Goal: Use online tool/utility: Utilize a website feature to perform a specific function

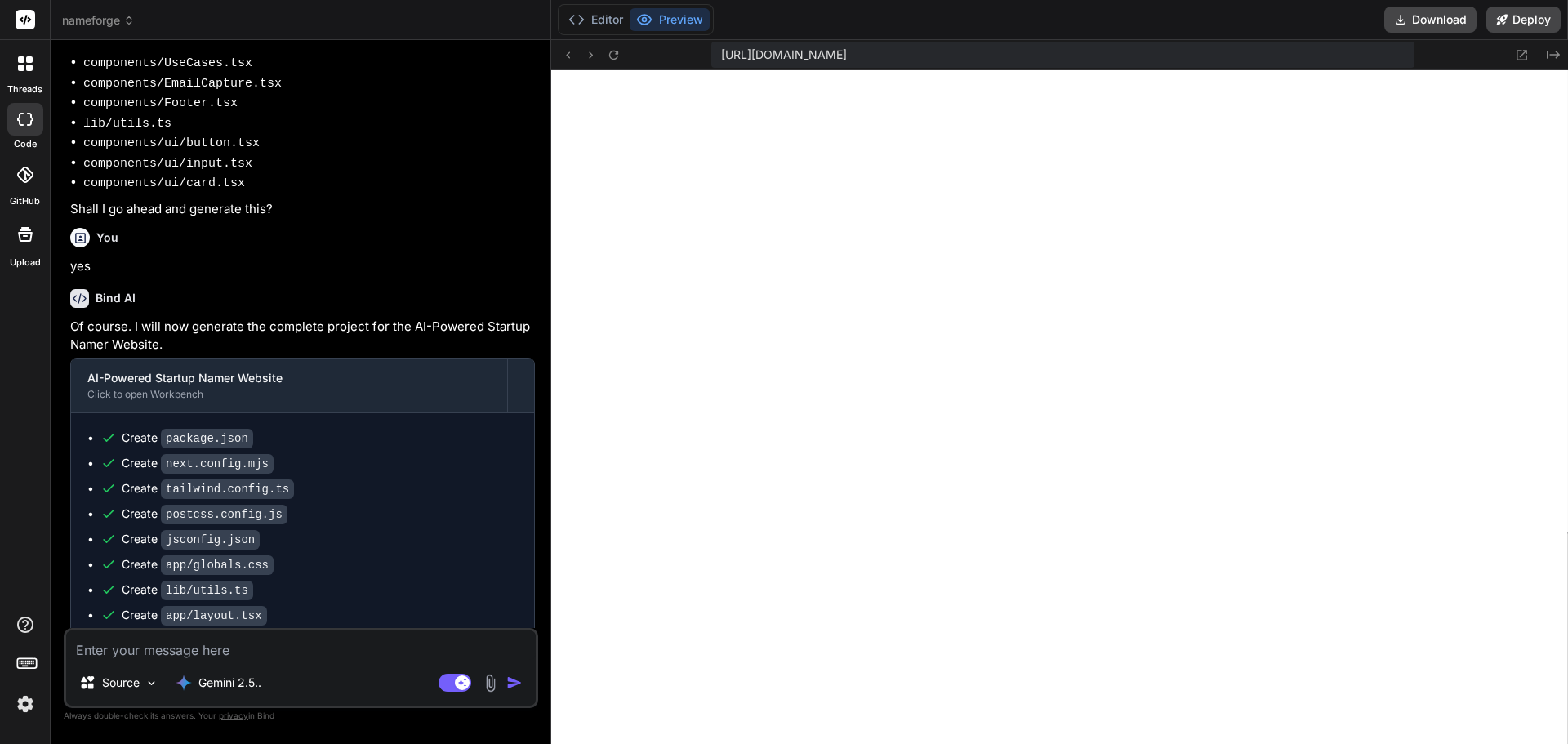
scroll to position [1124, 0]
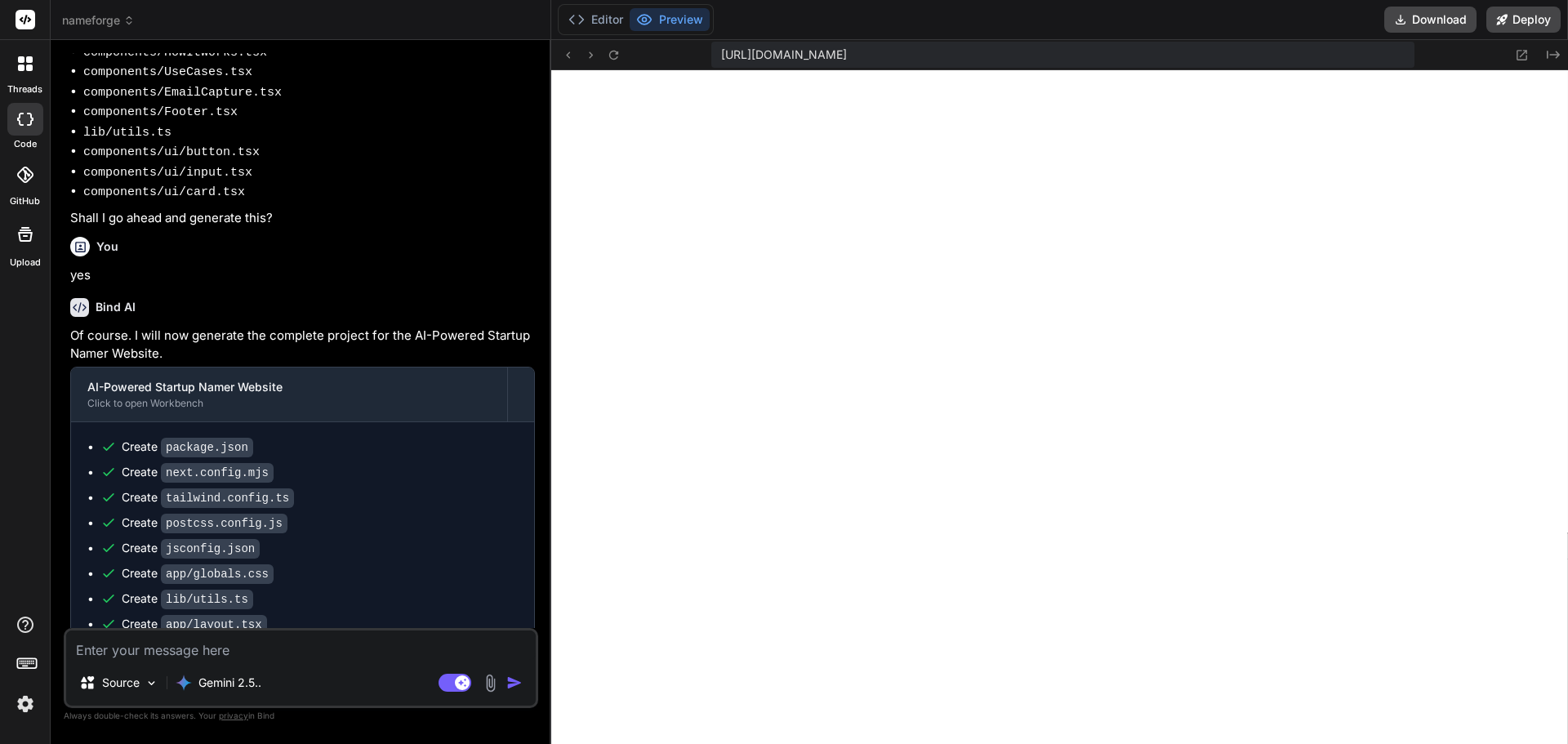
click at [126, 20] on icon at bounding box center [129, 20] width 11 height 11
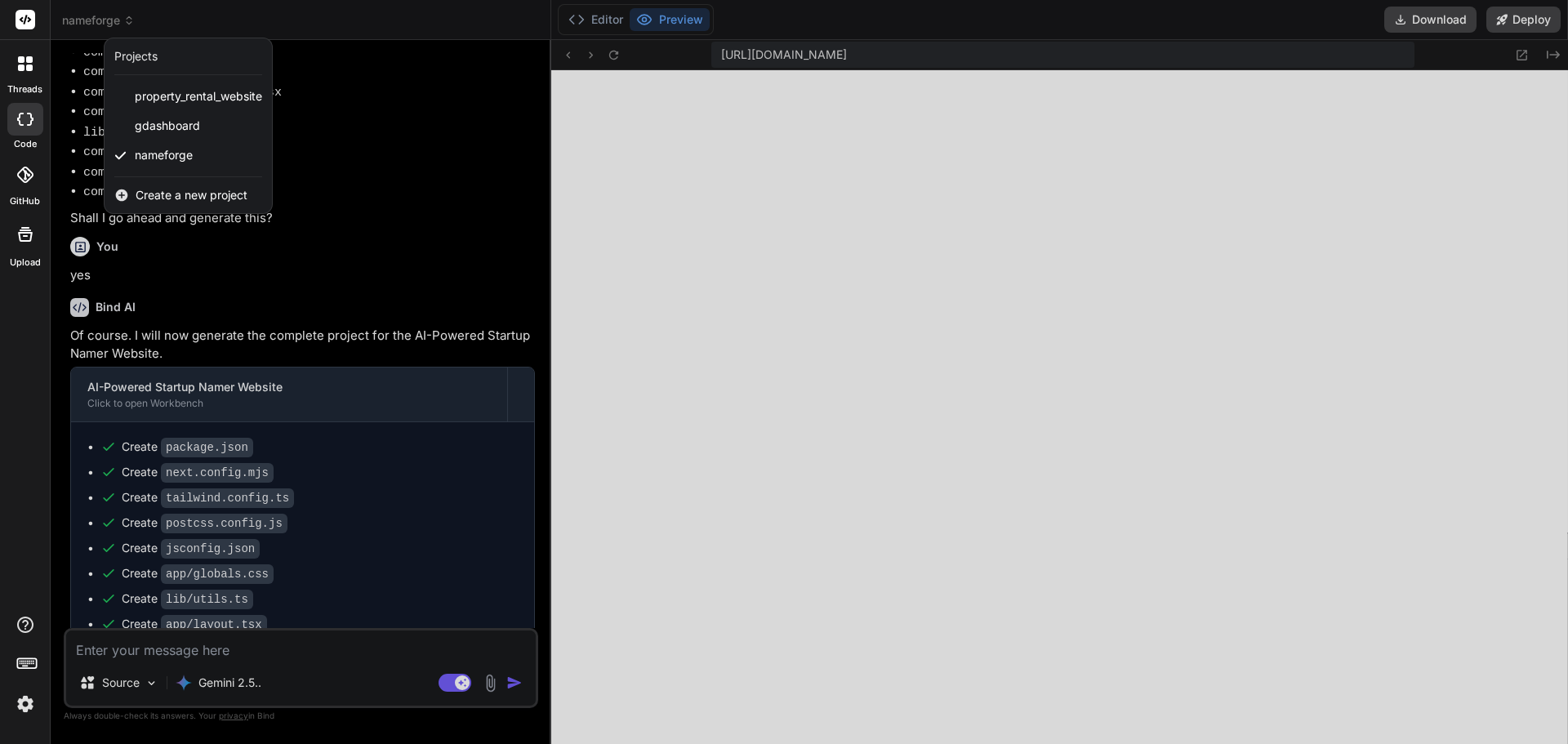
click at [604, 17] on div at bounding box center [784, 372] width 1568 height 744
click at [604, 17] on button "Editor" at bounding box center [596, 20] width 68 height 23
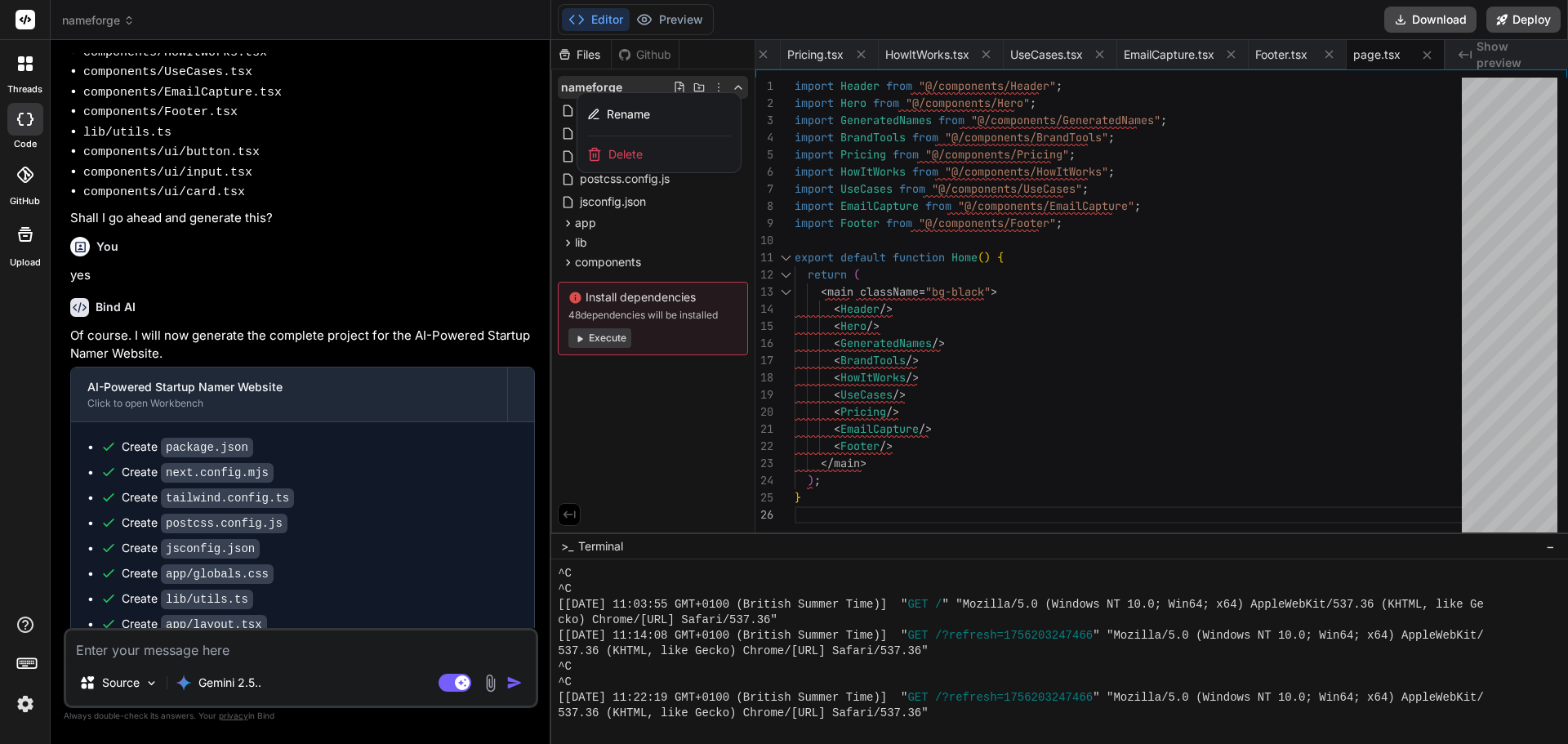
click at [637, 148] on span "Delete" at bounding box center [625, 154] width 34 height 16
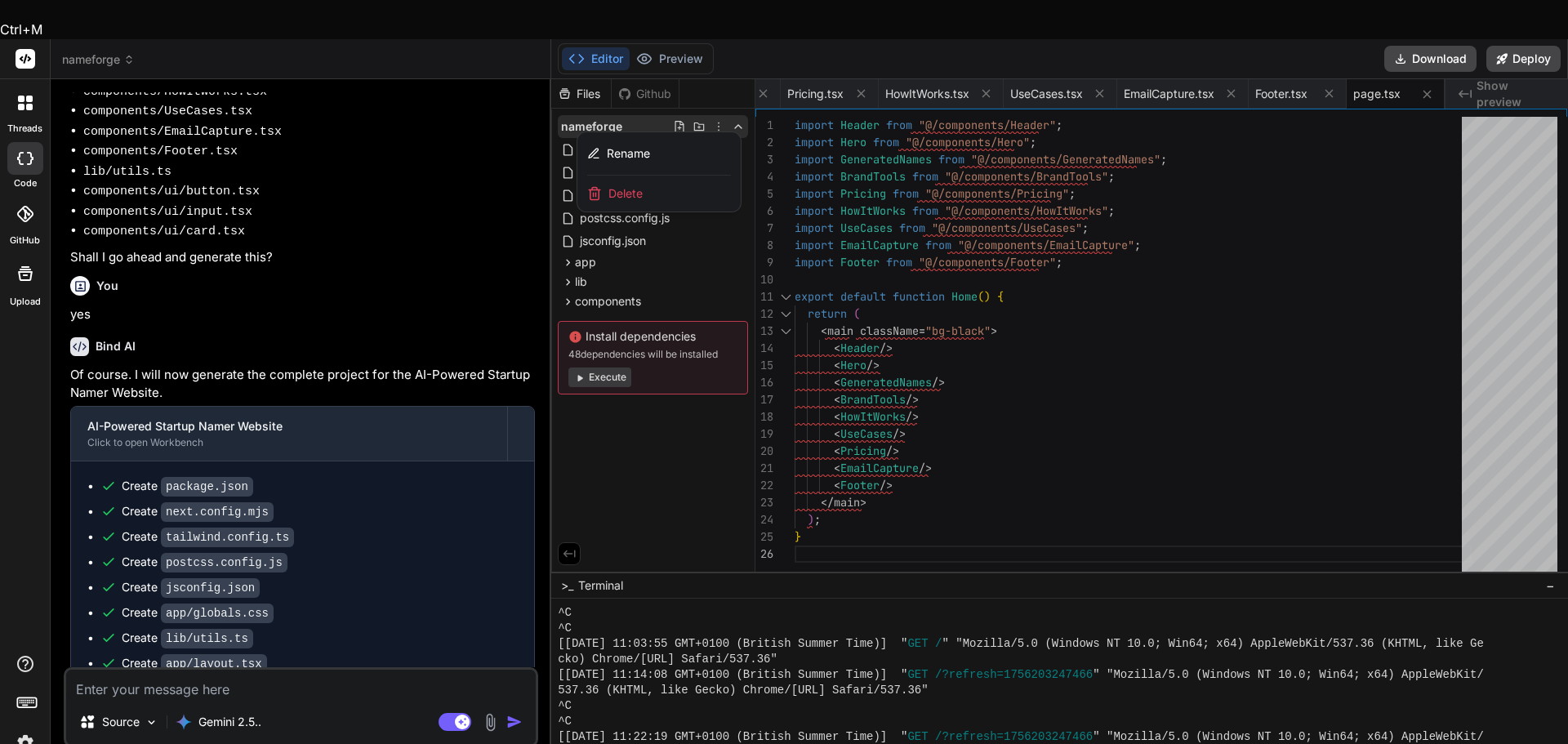
click at [633, 186] on span "Delete" at bounding box center [625, 193] width 34 height 16
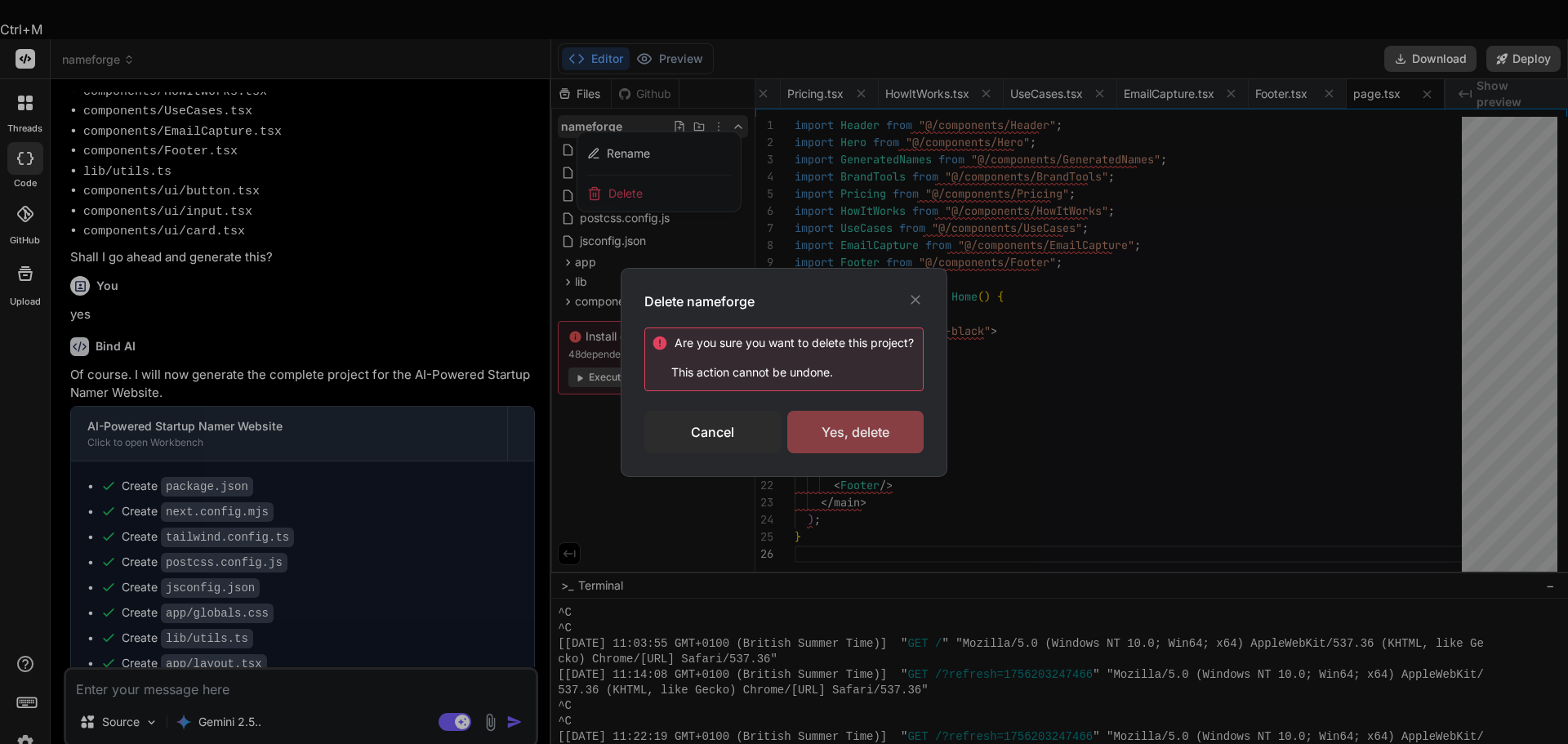
click at [838, 429] on div "Yes, delete" at bounding box center [856, 432] width 136 height 43
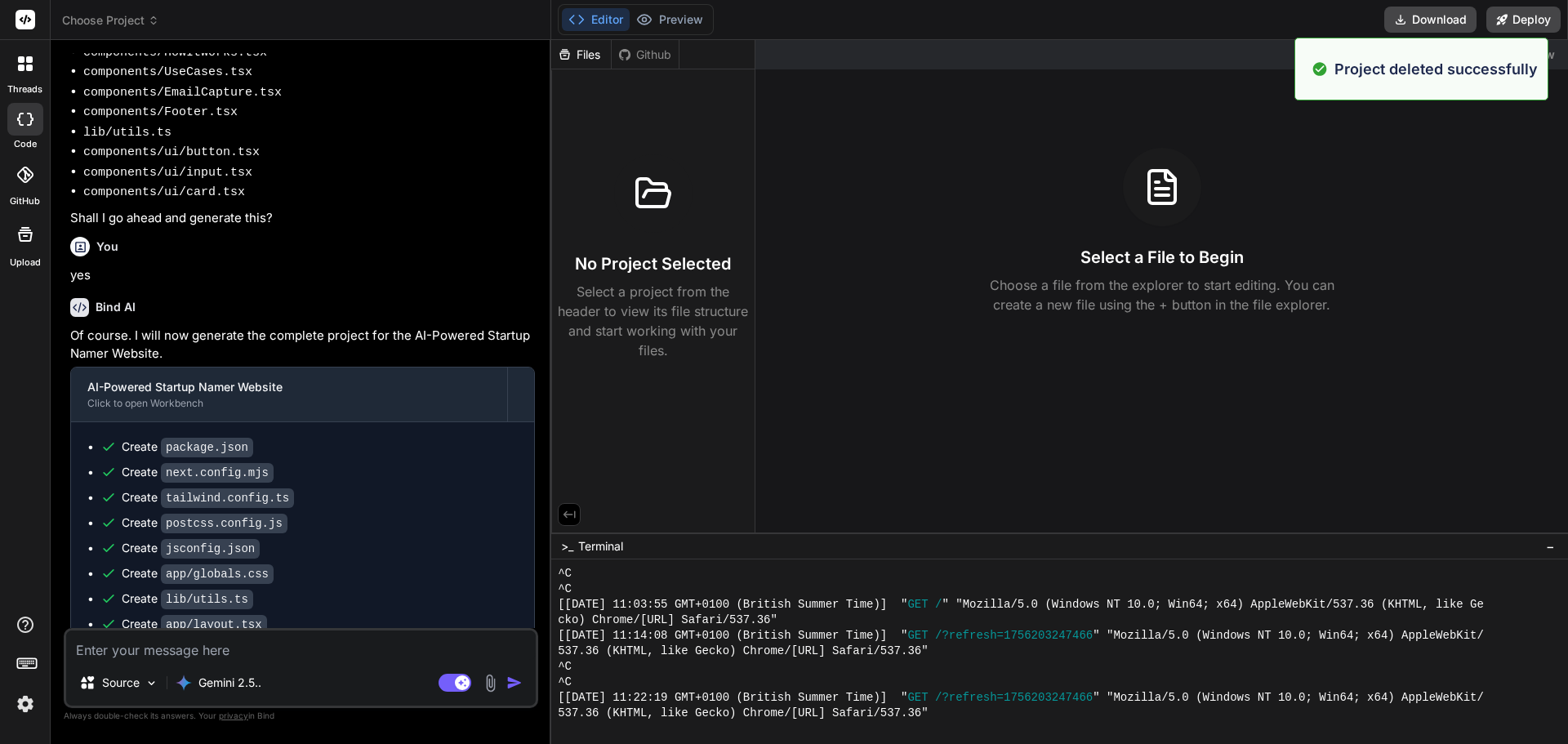
scroll to position [0, 0]
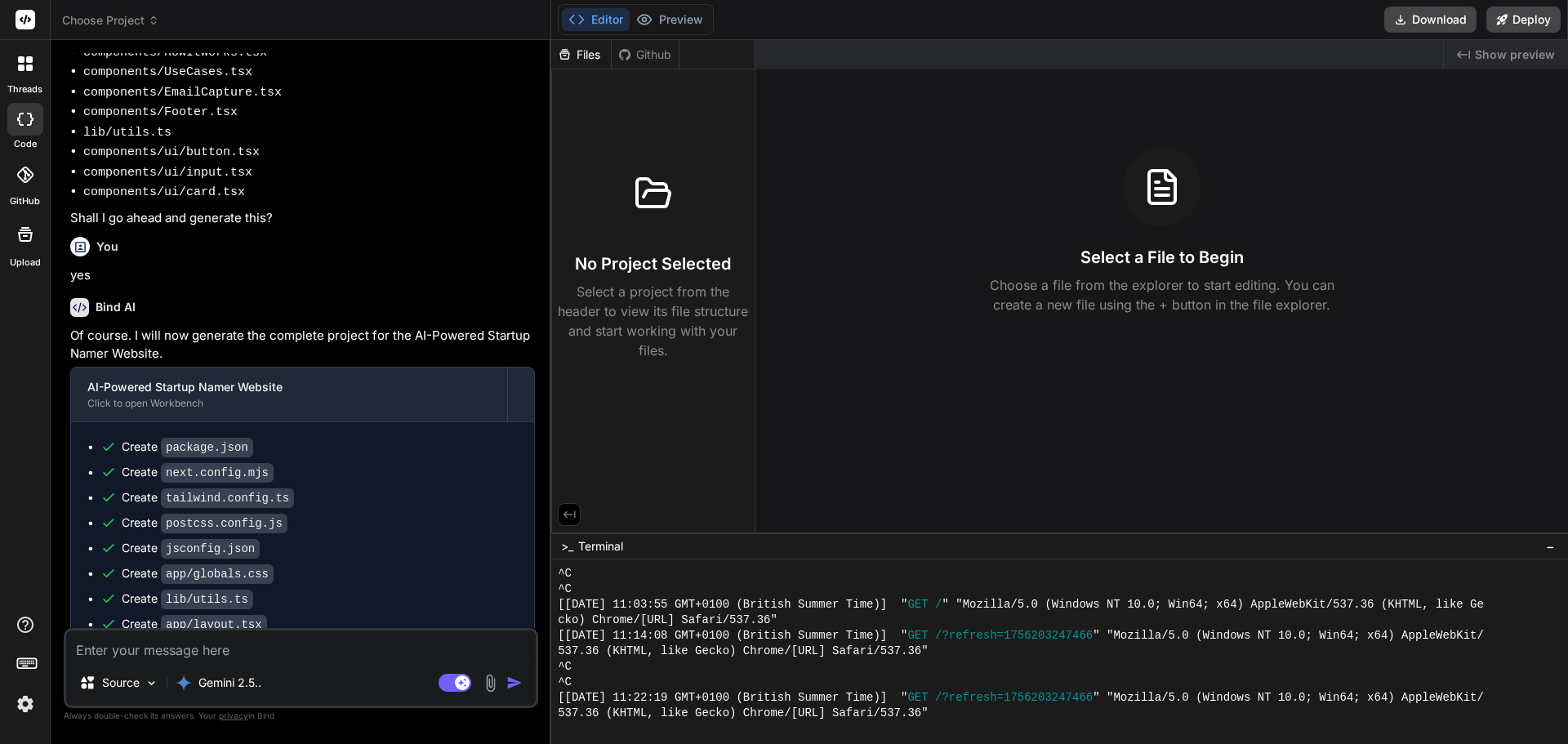
type textarea "x"
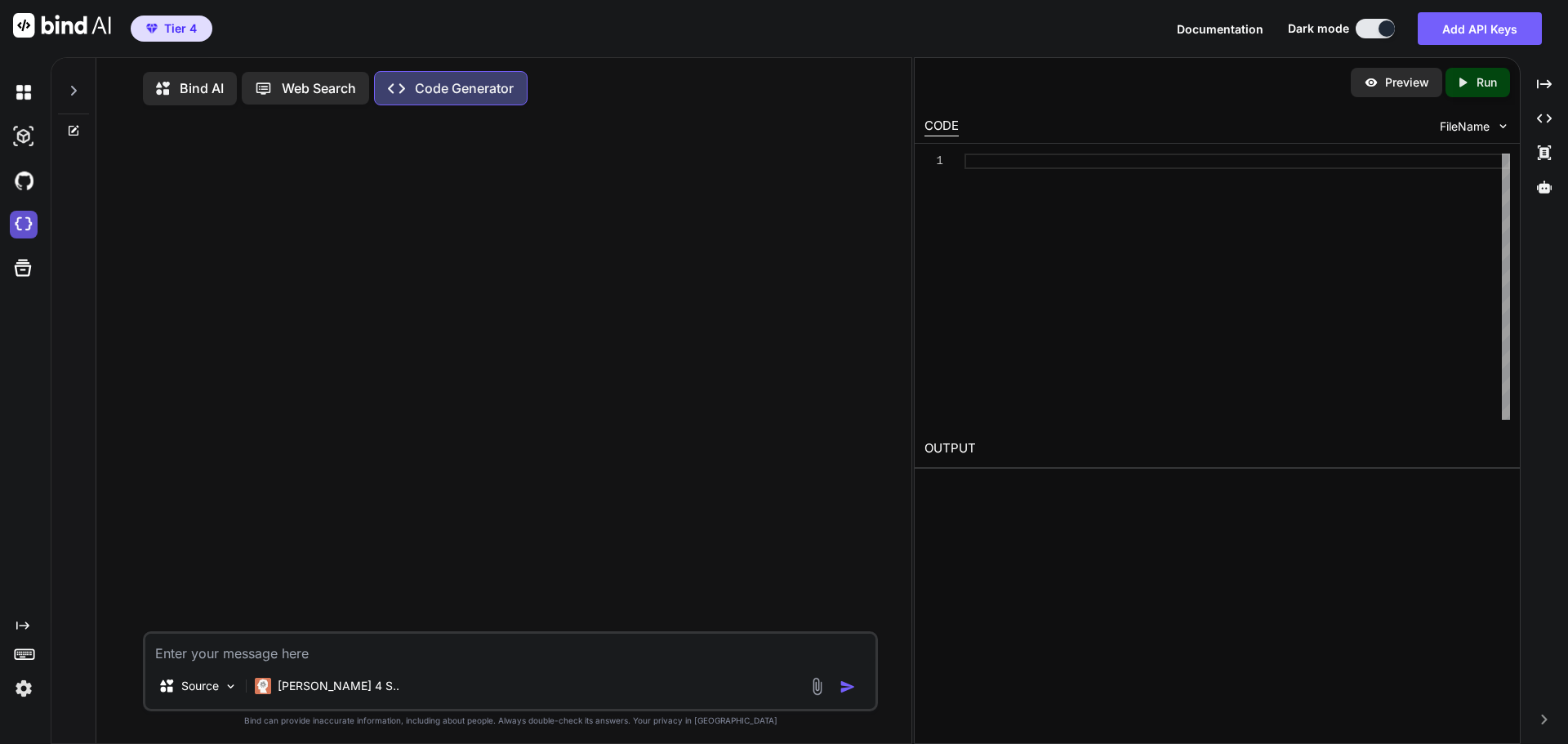
click at [20, 227] on img at bounding box center [23, 224] width 28 height 28
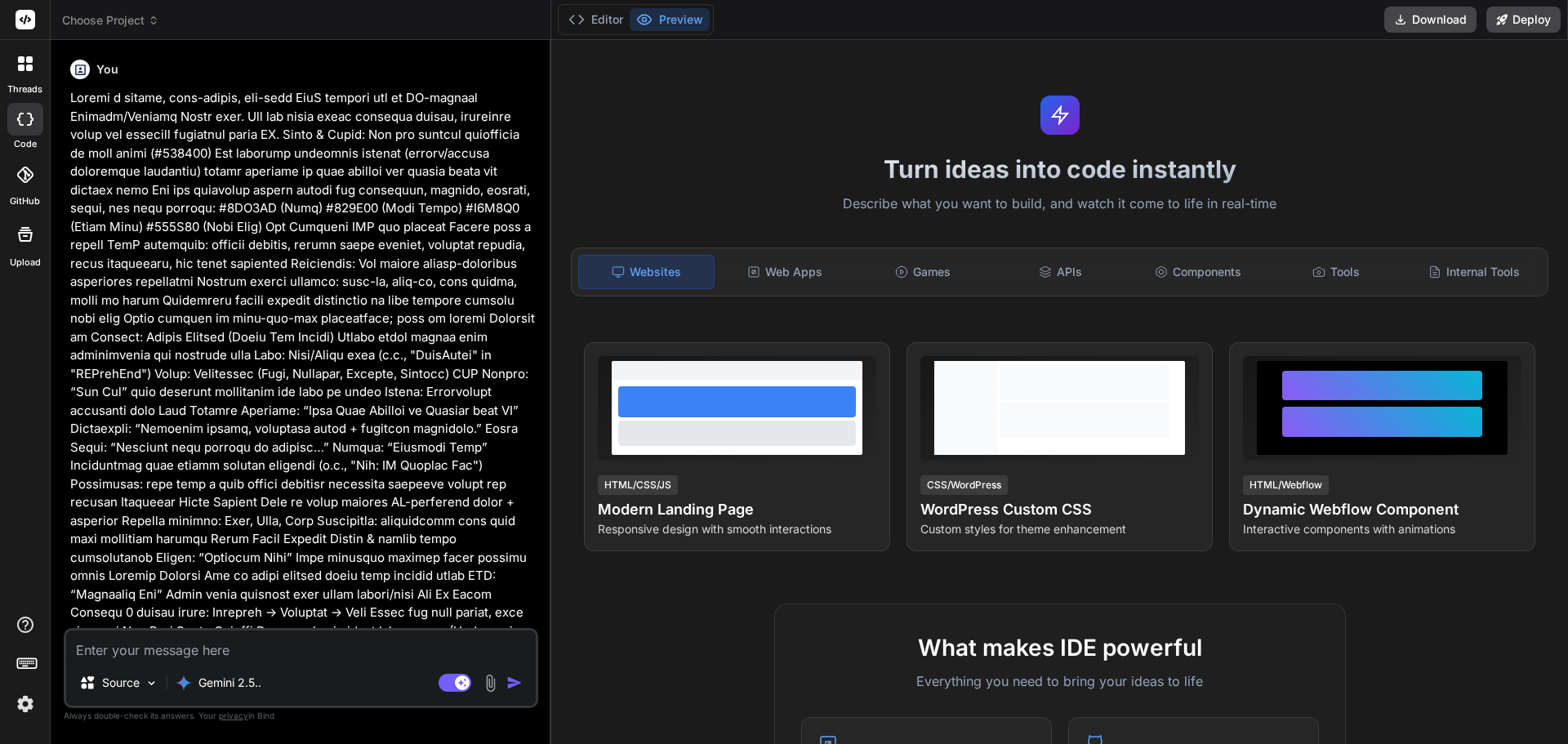
type textarea "x"
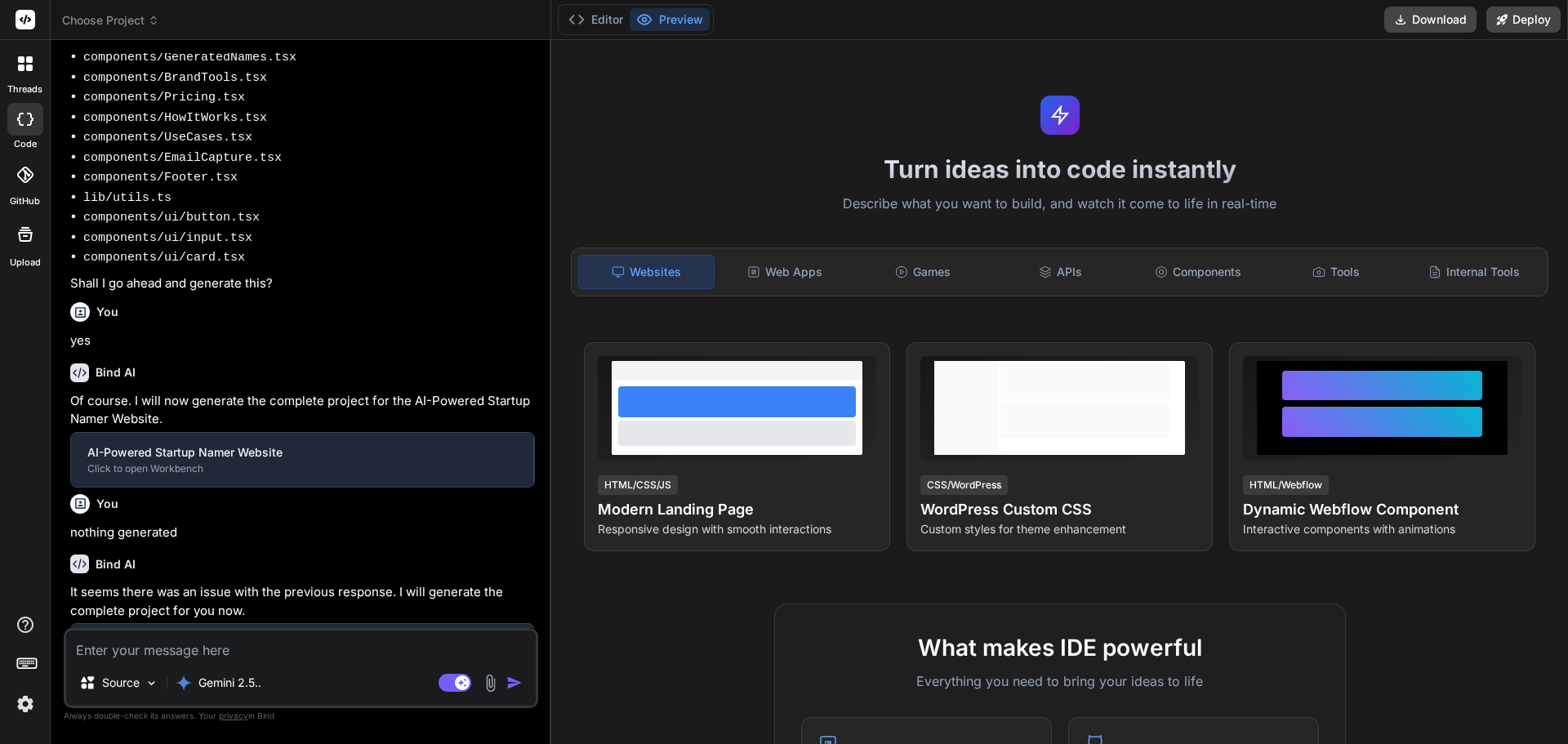
scroll to position [1117, 0]
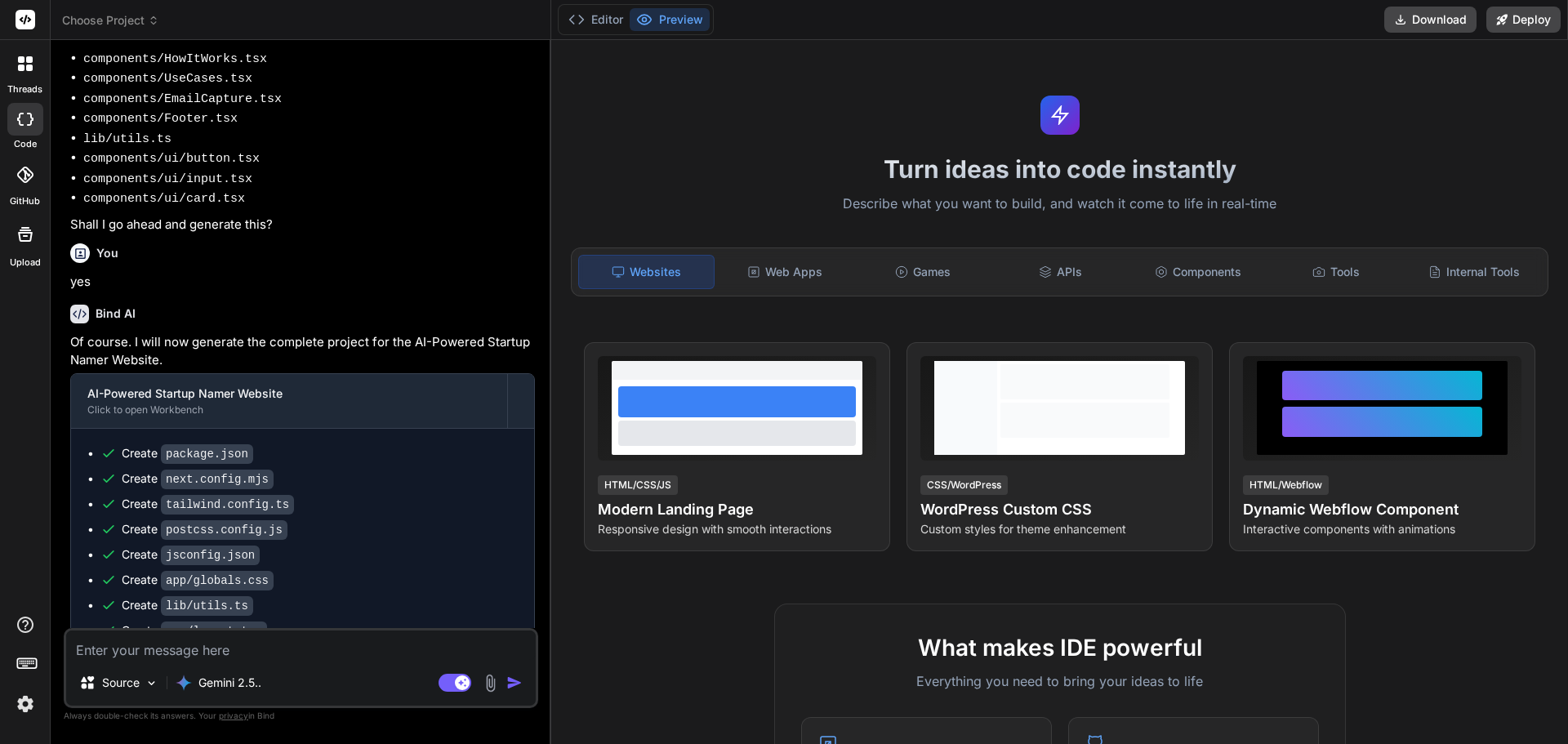
click at [149, 19] on icon at bounding box center [153, 20] width 11 height 11
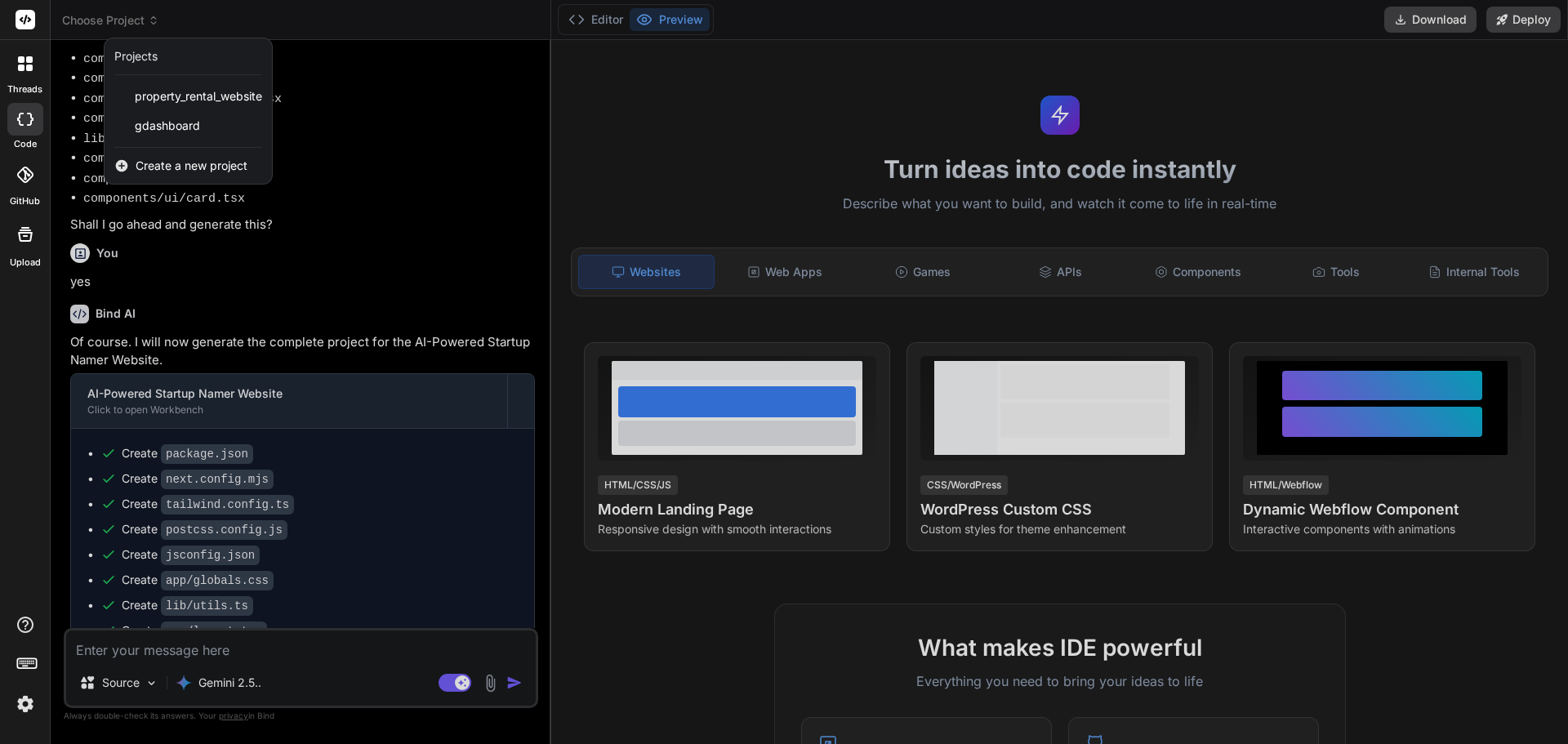
click at [174, 165] on span "Create a new project" at bounding box center [191, 165] width 112 height 16
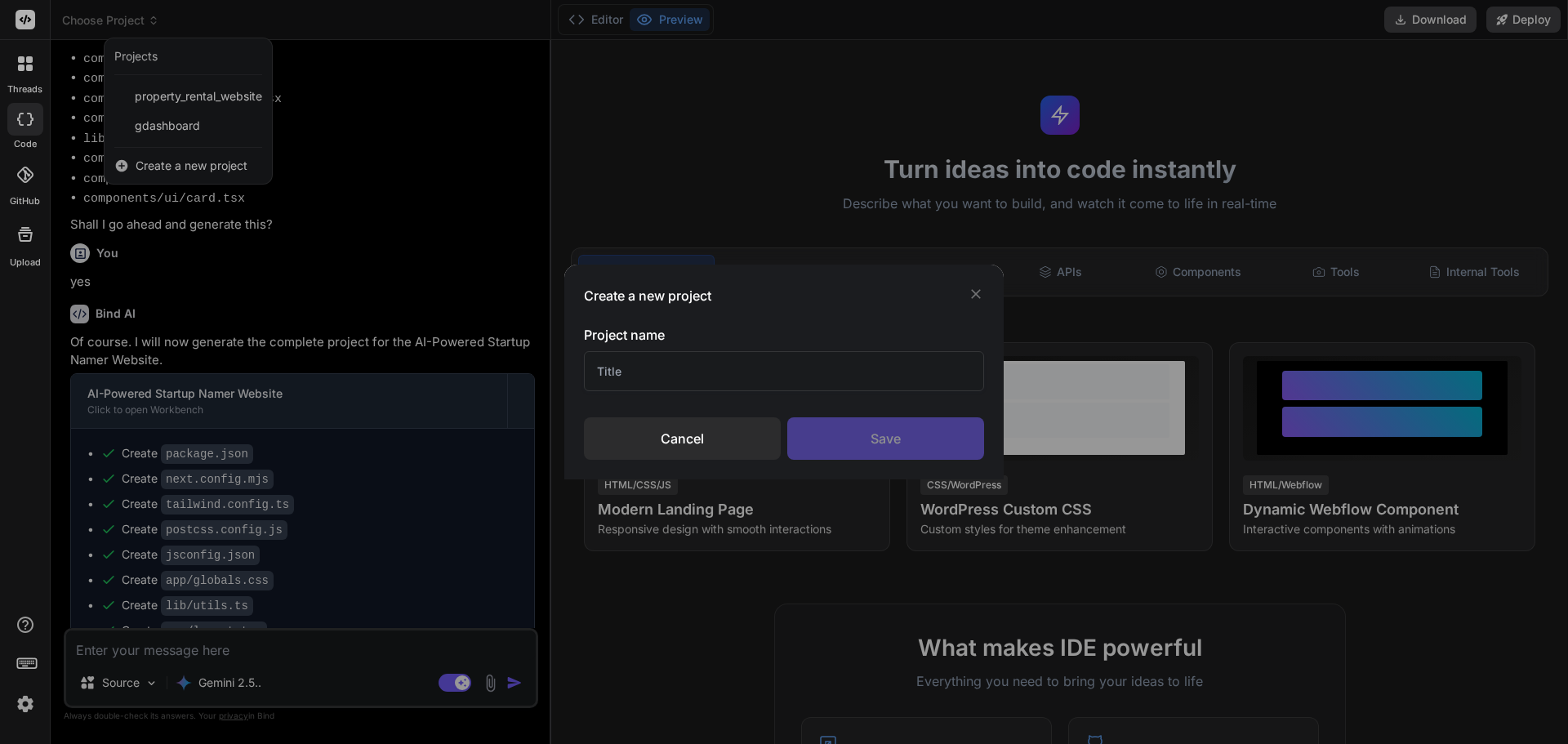
click at [660, 369] on input "text" at bounding box center [784, 371] width 401 height 40
type input "NameForge"
click at [883, 436] on div "Save" at bounding box center [885, 439] width 197 height 43
click at [883, 436] on div "Saving..." at bounding box center [885, 439] width 197 height 43
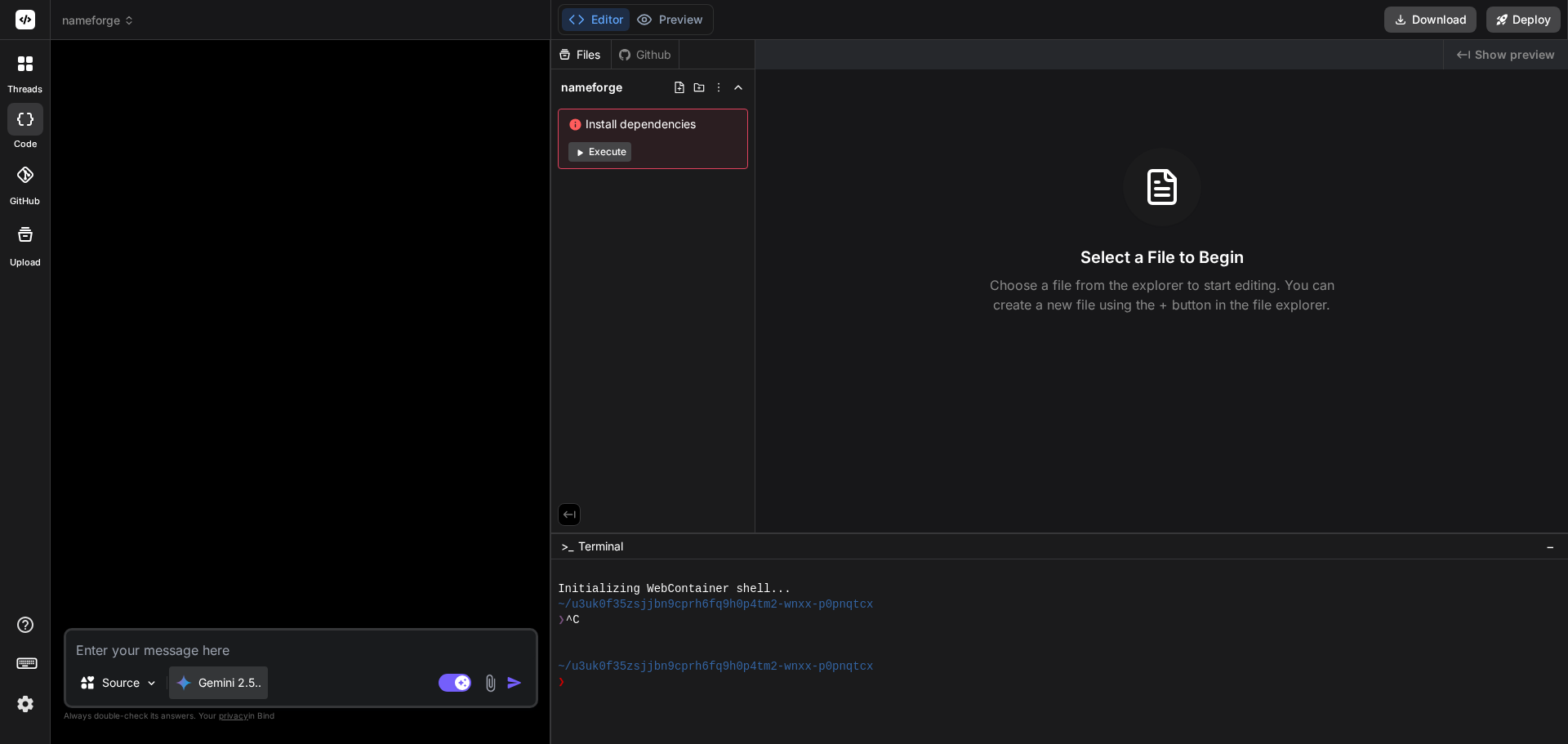
click at [239, 690] on p "Gemini 2.5.." at bounding box center [230, 683] width 63 height 16
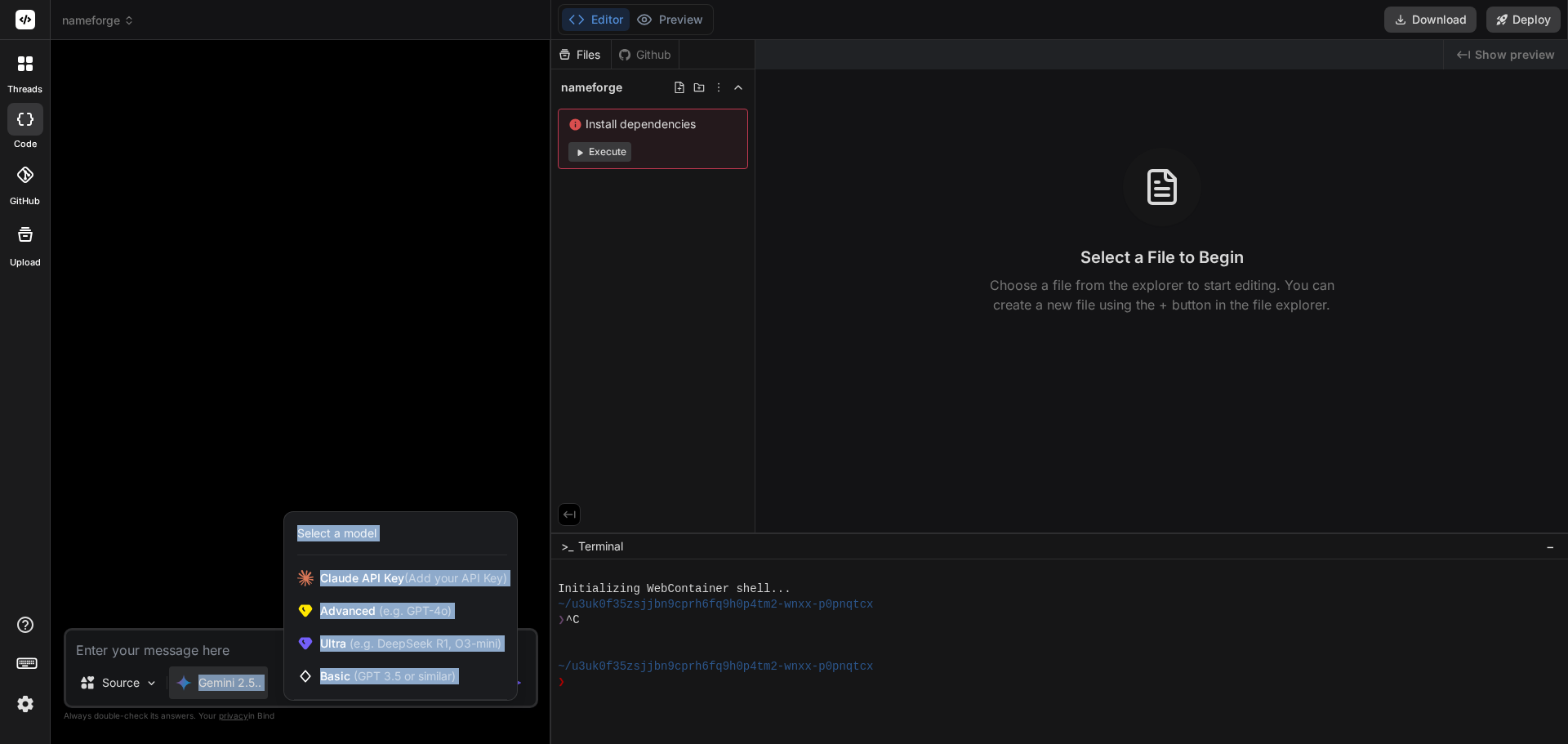
click at [239, 690] on div at bounding box center [784, 372] width 1568 height 744
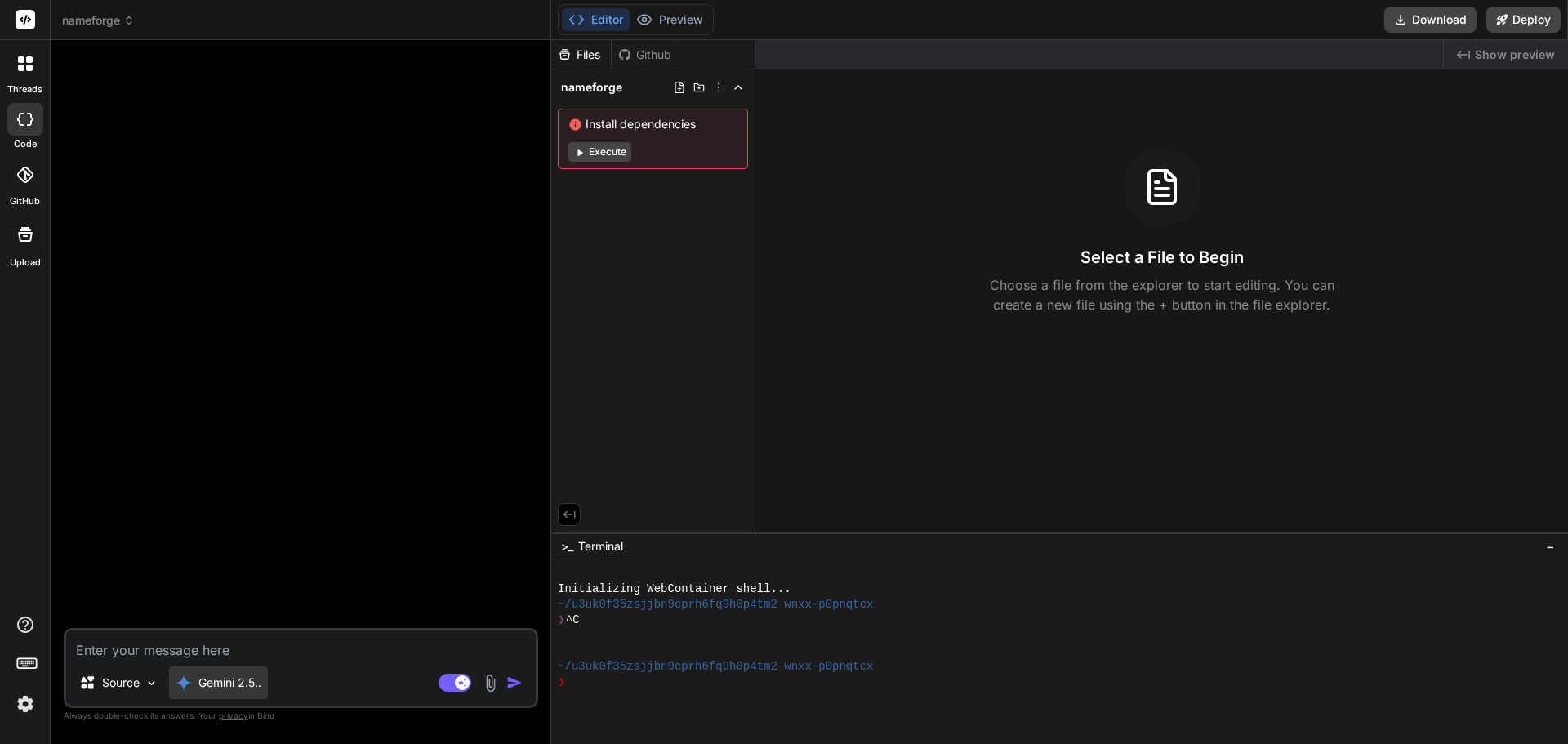
click at [239, 690] on p "Gemini 2.5.." at bounding box center [230, 683] width 63 height 16
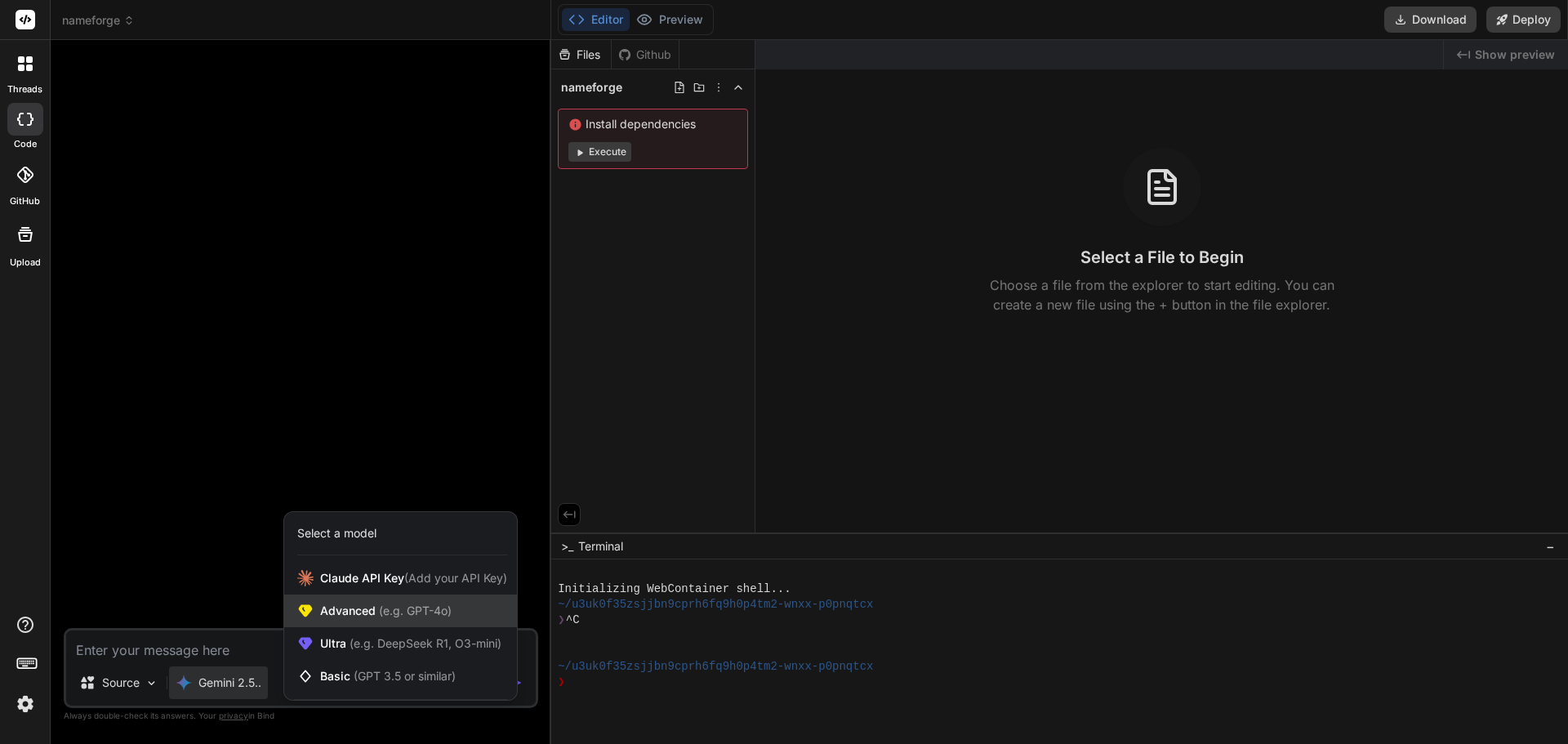
click at [395, 617] on span "Advanced (e.g. GPT-4o)" at bounding box center [386, 610] width 131 height 16
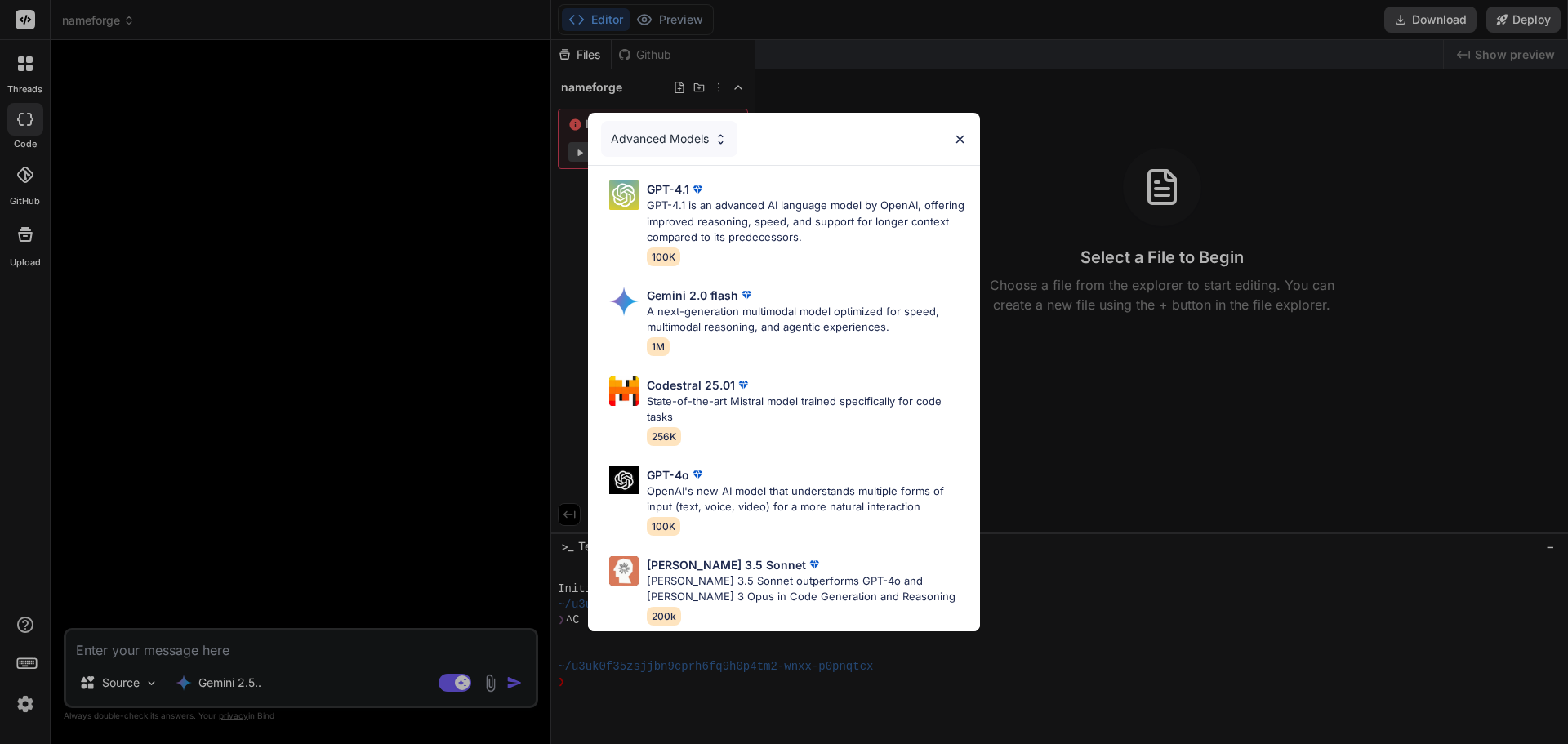
click at [239, 682] on div "Advanced Models GPT-4.1 GPT-4.1 is an advanced AI language model by OpenAI, off…" at bounding box center [784, 372] width 1568 height 744
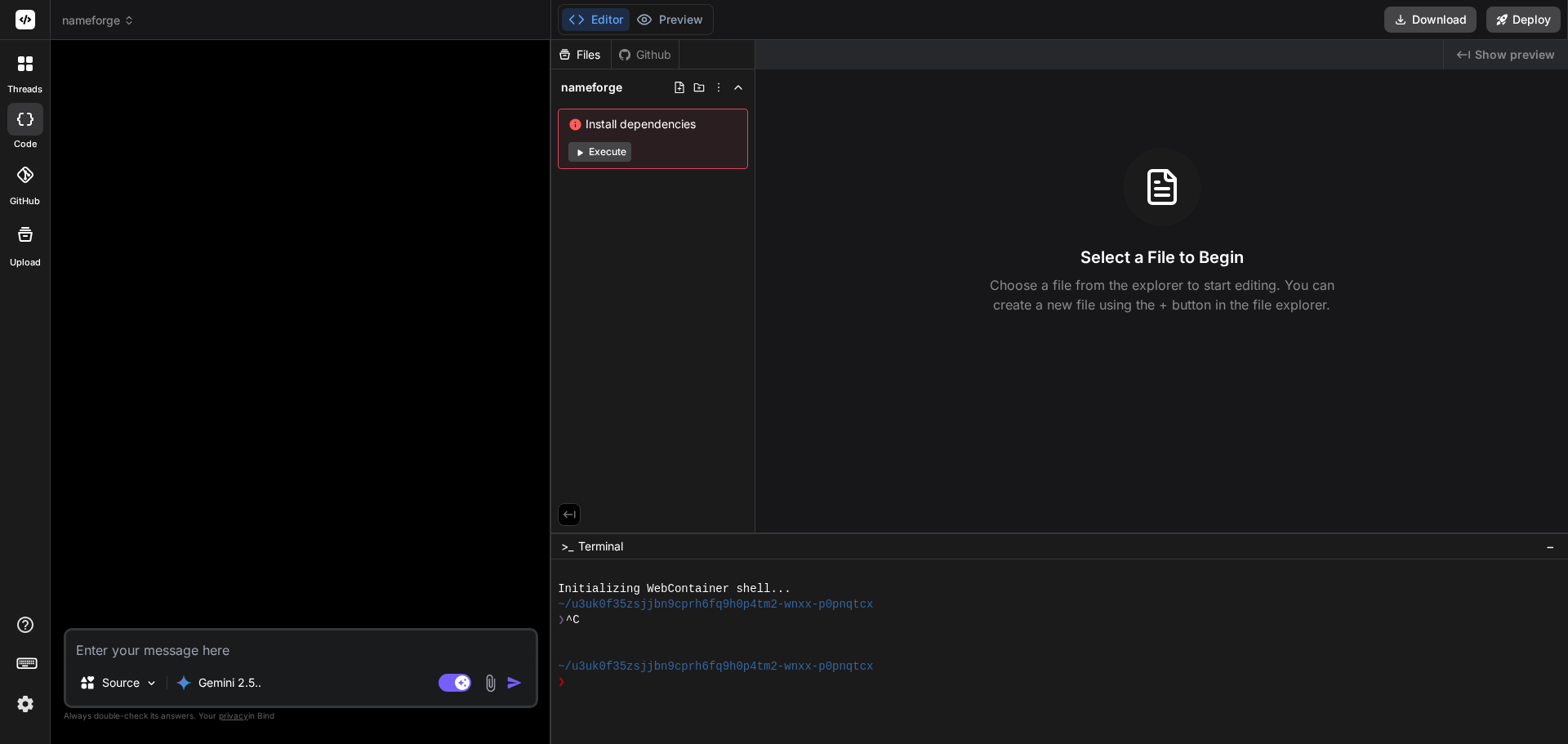
click at [239, 682] on p "Gemini 2.5.." at bounding box center [230, 683] width 63 height 16
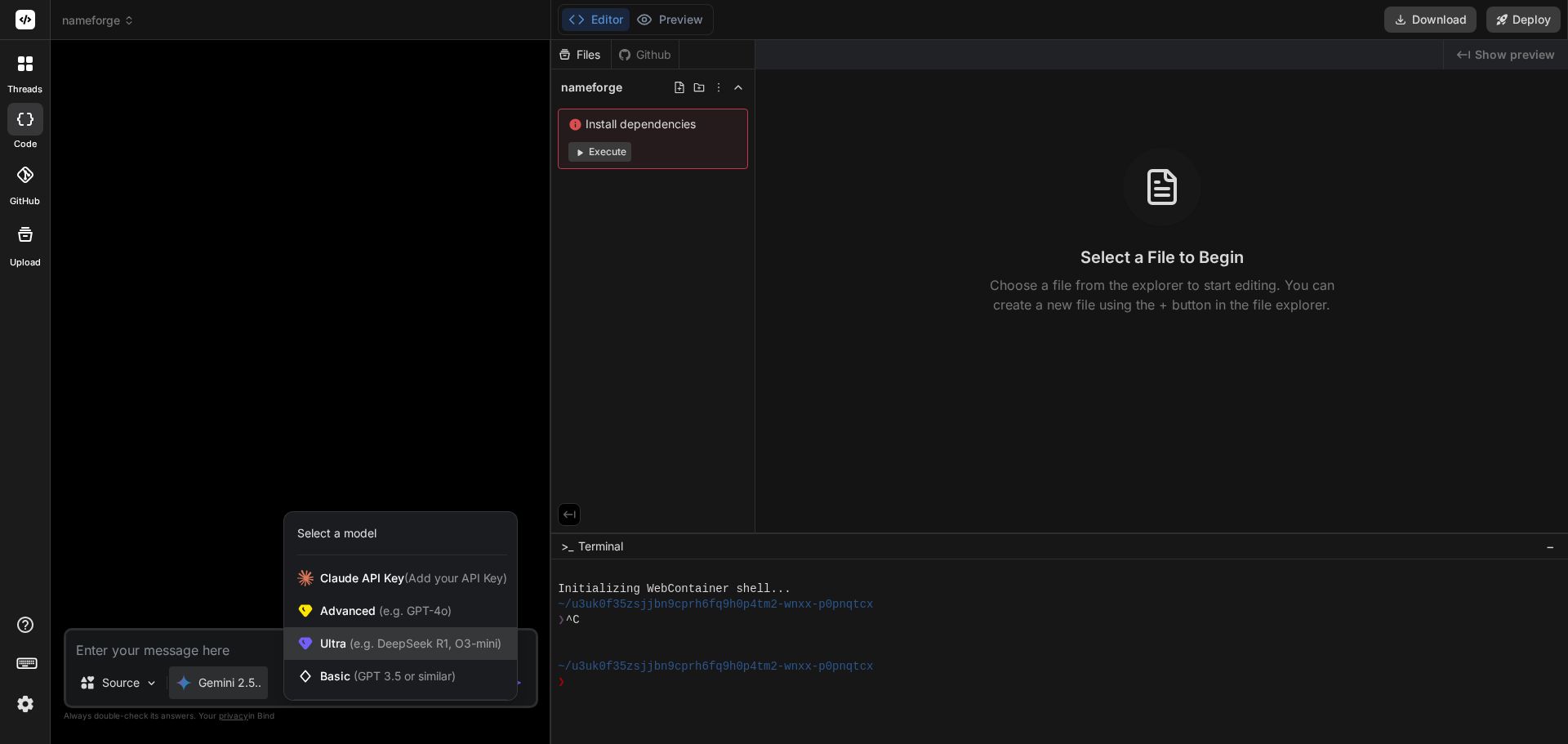
click at [389, 655] on div "Ultra (e.g. DeepSeek R1, O3-mini)" at bounding box center [400, 643] width 233 height 32
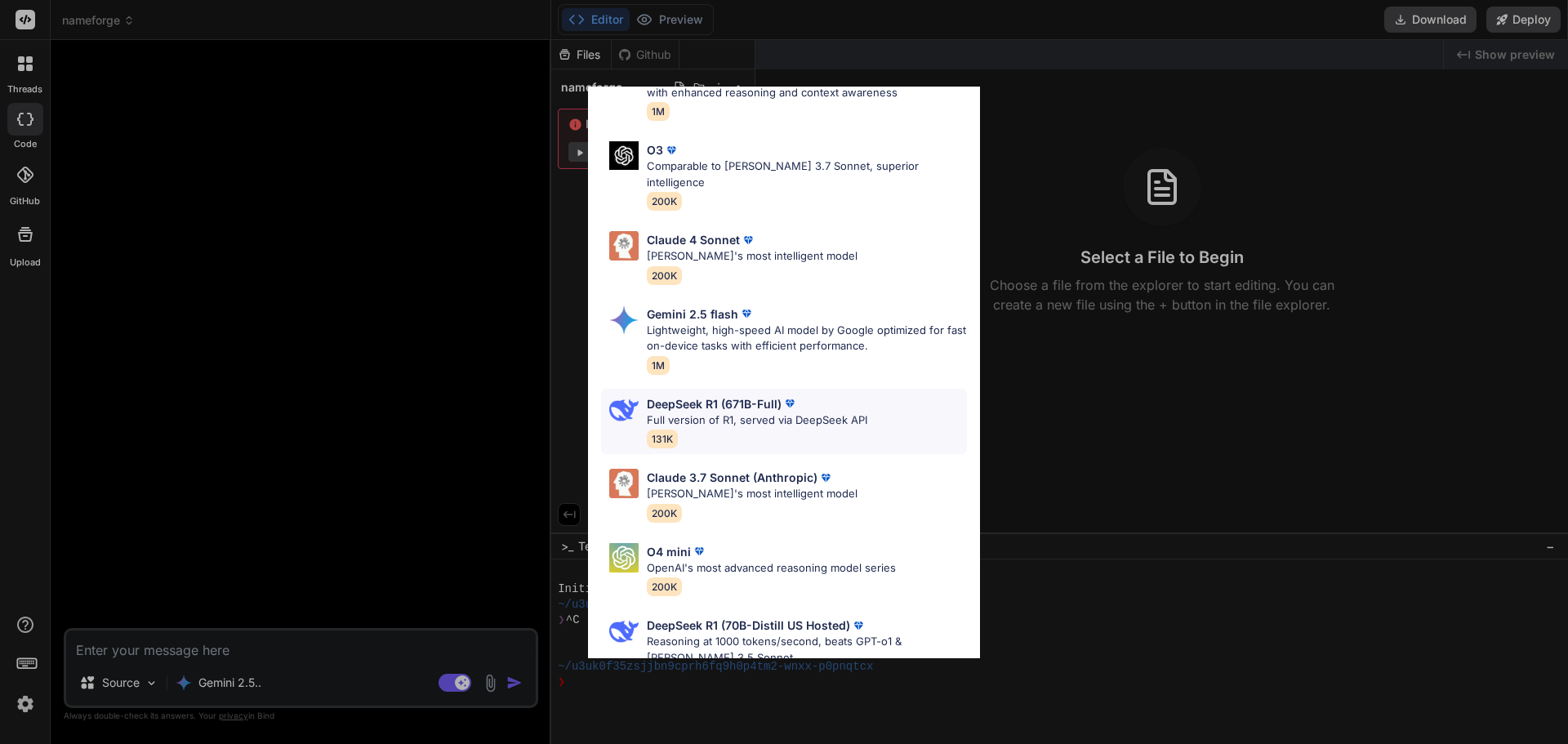
scroll to position [148, 0]
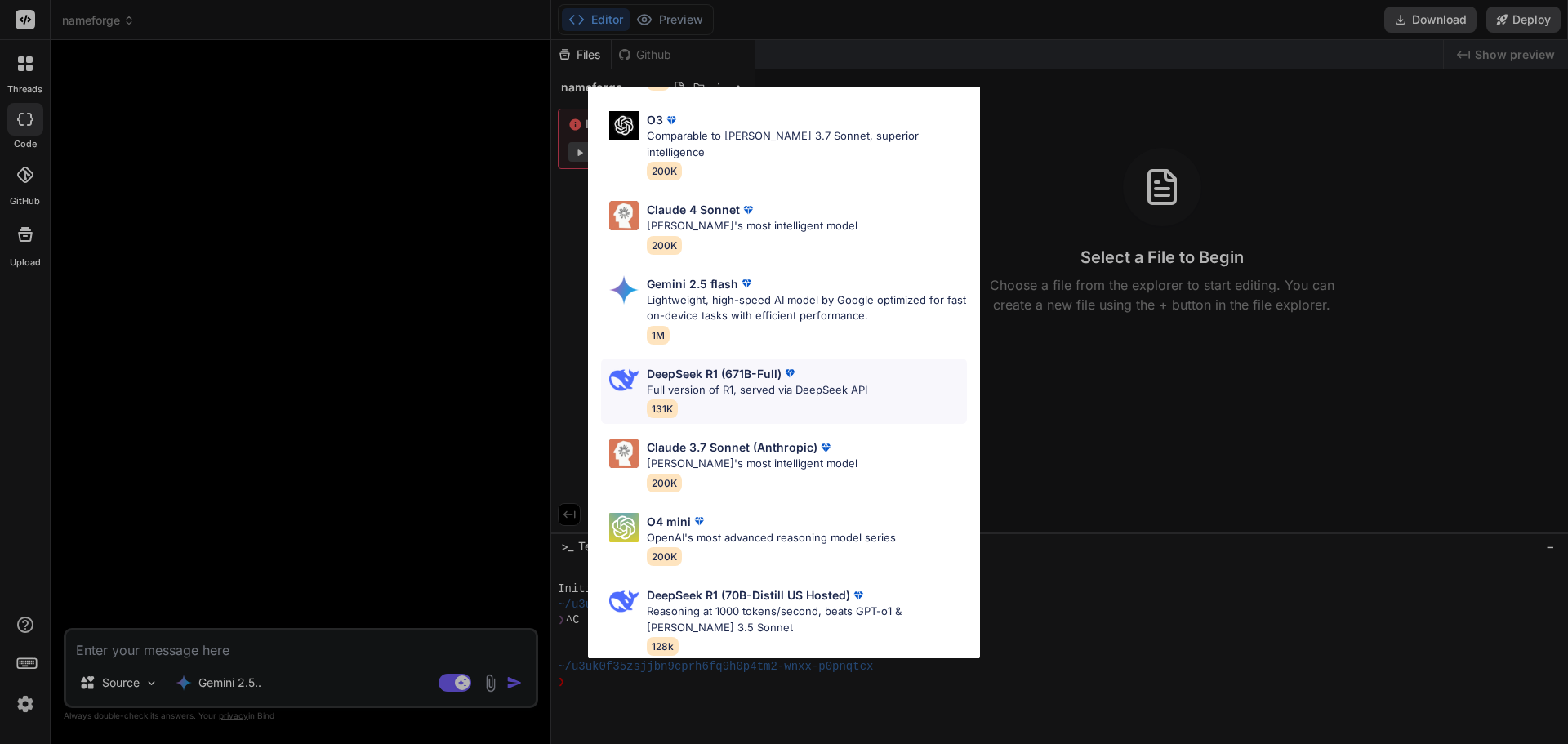
click at [749, 382] on p "Full version of R1, served via DeepSeek API" at bounding box center [757, 389] width 221 height 16
type textarea "x"
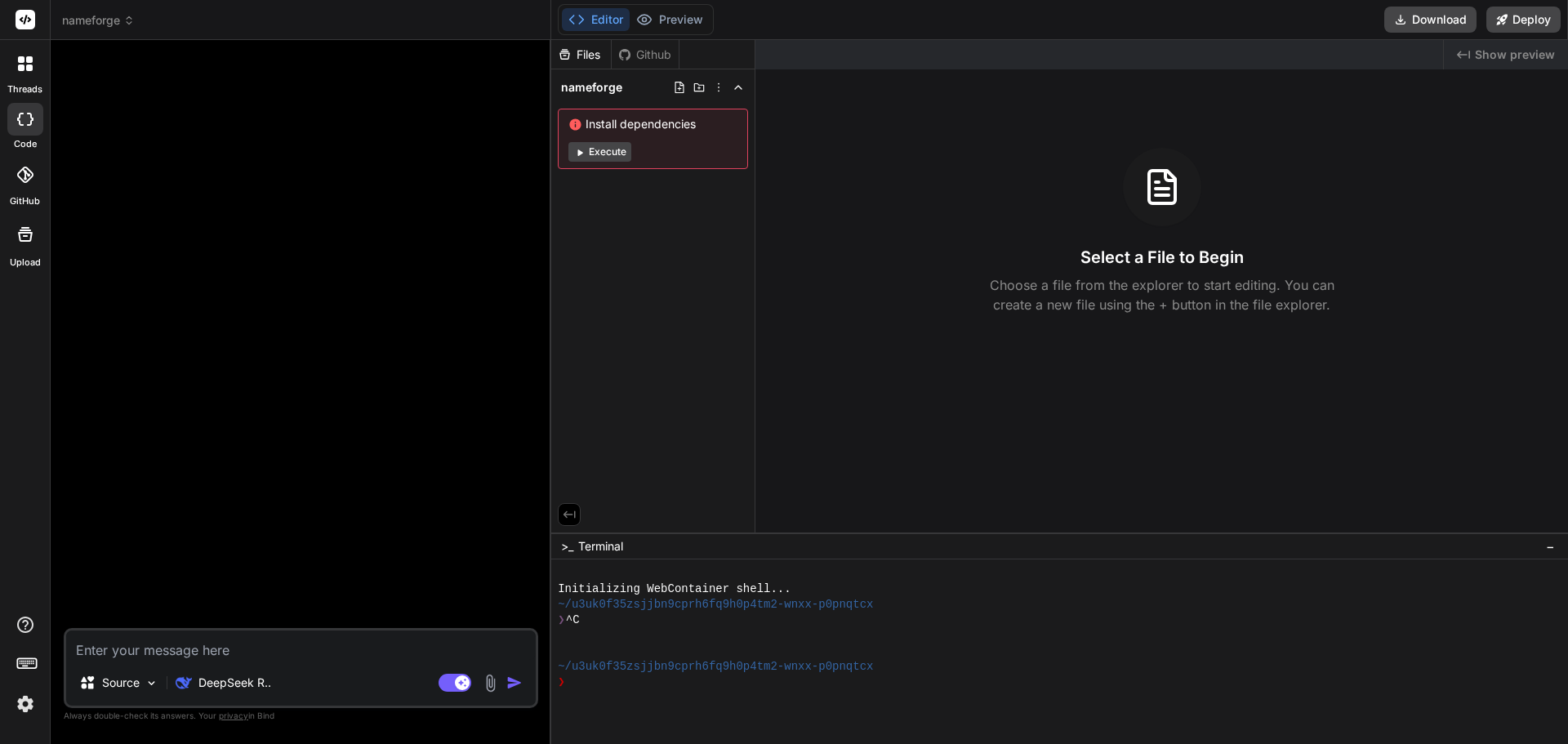
click at [132, 646] on textarea at bounding box center [301, 645] width 470 height 29
paste textarea "Design a modern, dark-themed, one-page SaaS website for an AI-powered Startup/P…"
type textarea "Design a modern, dark-themed, one-page SaaS website for an AI-powered Startup/P…"
type textarea "x"
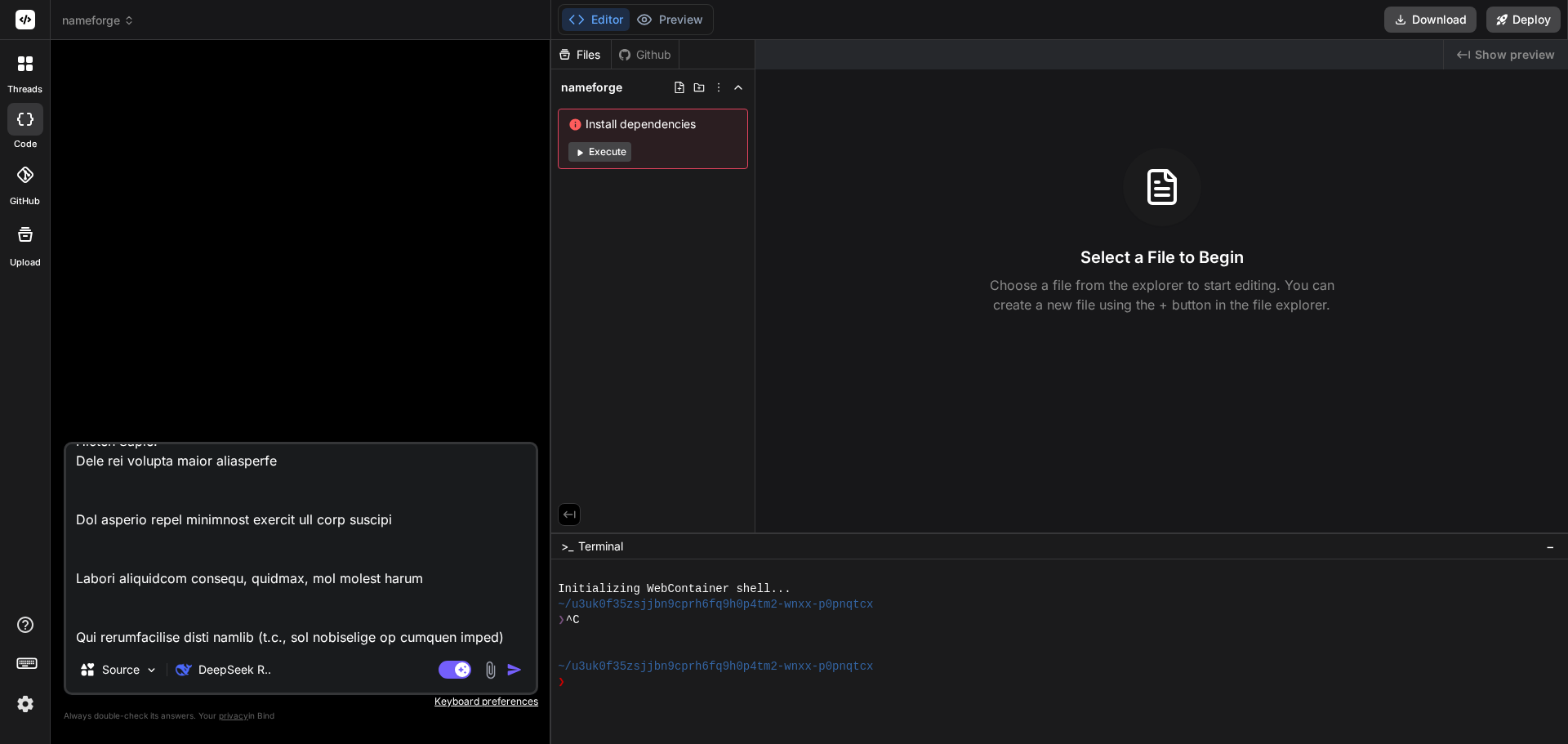
type textarea "Design a modern, dark-themed, one-page SaaS website for an AI-powered Startup/P…"
type textarea "x"
type textarea "Design a modern, dark-themed, one-page SaaS website for an AI-powered Startup/P…"
type textarea "x"
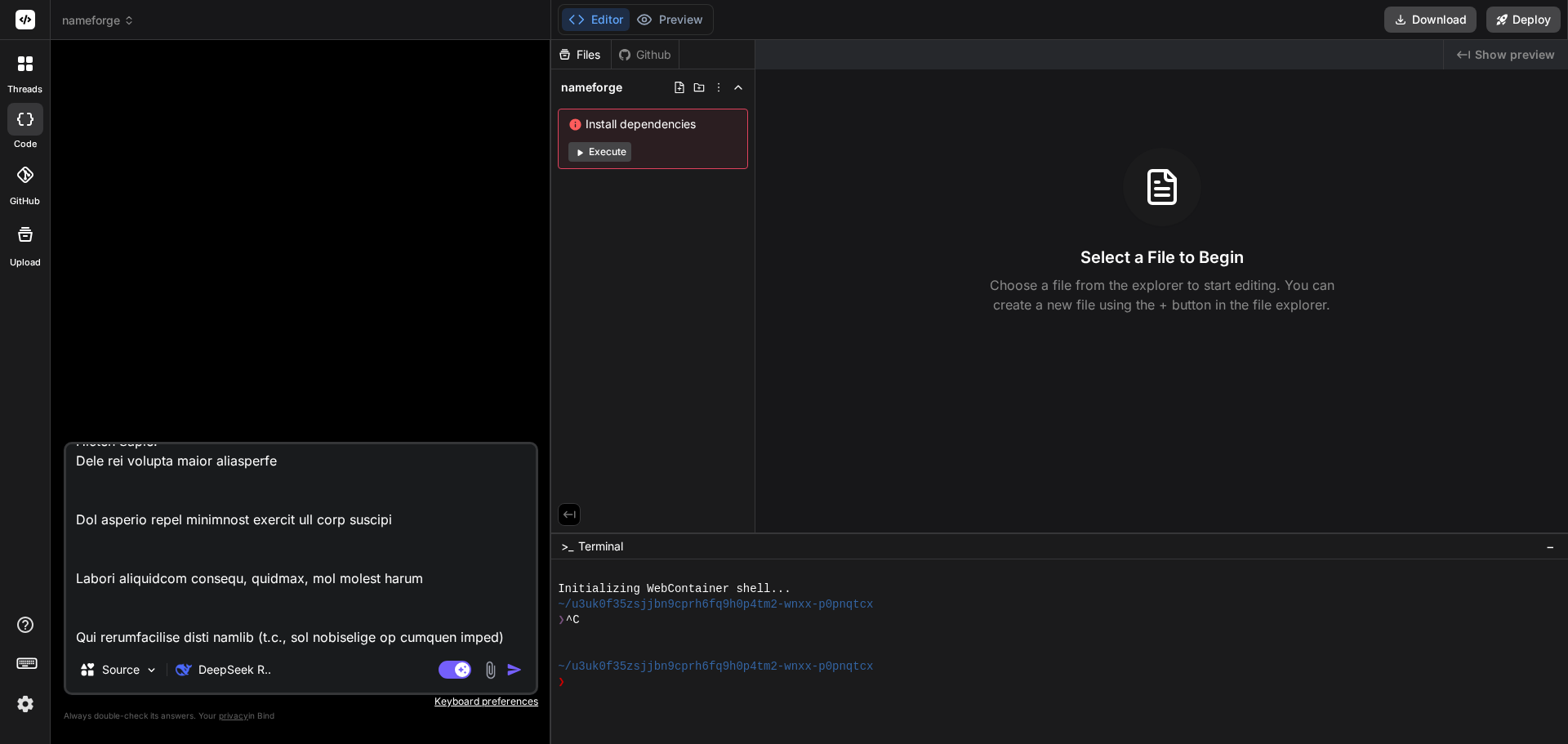
type textarea "Design a modern, dark-themed, one-page SaaS website for an AI-powered Startup/P…"
click at [510, 667] on img "button" at bounding box center [514, 669] width 16 height 16
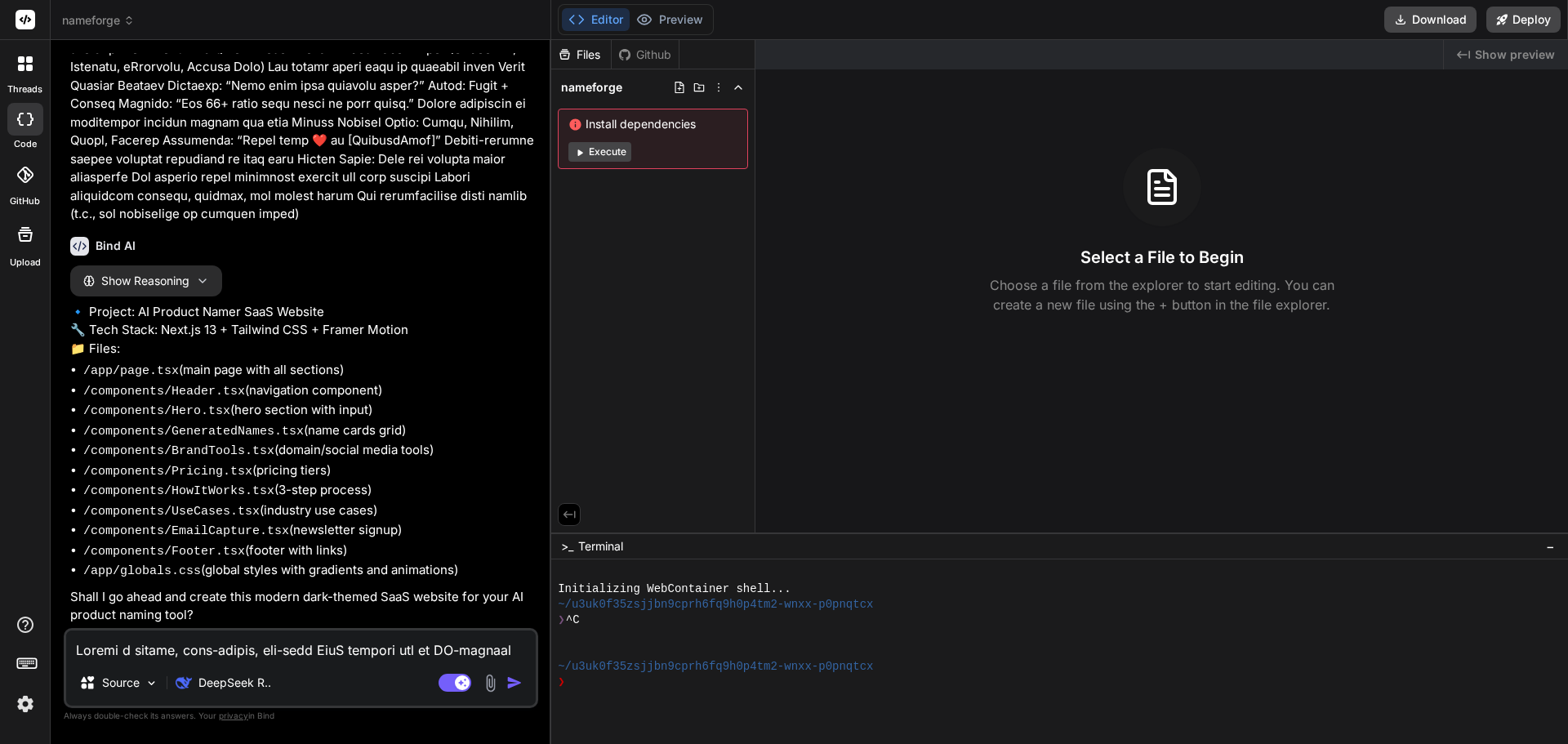
scroll to position [601, 0]
type textarea "x"
click at [137, 649] on textarea at bounding box center [301, 645] width 470 height 29
type textarea "y"
type textarea "x"
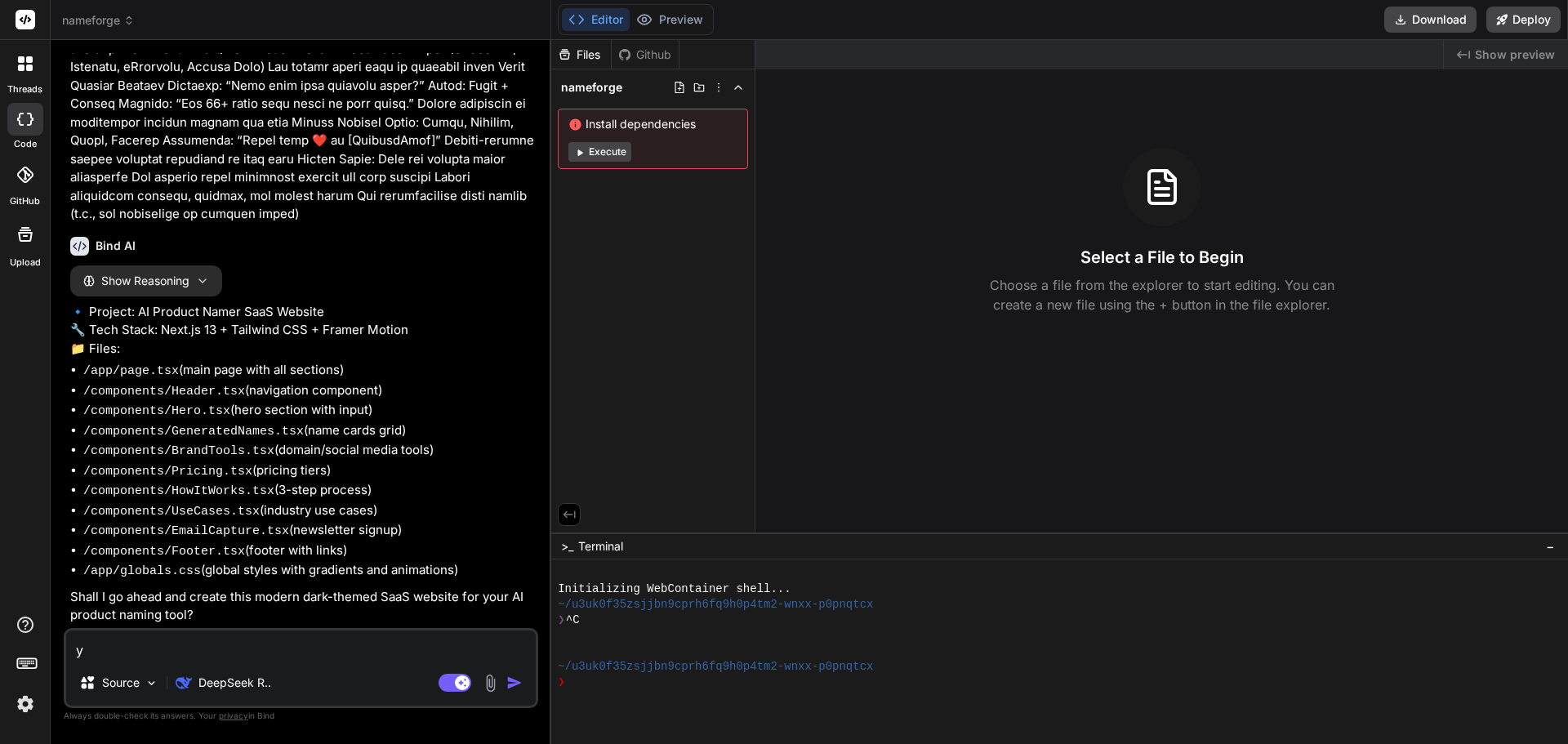
type textarea "ye"
type textarea "x"
type textarea "yes"
type textarea "x"
type textarea "yes"
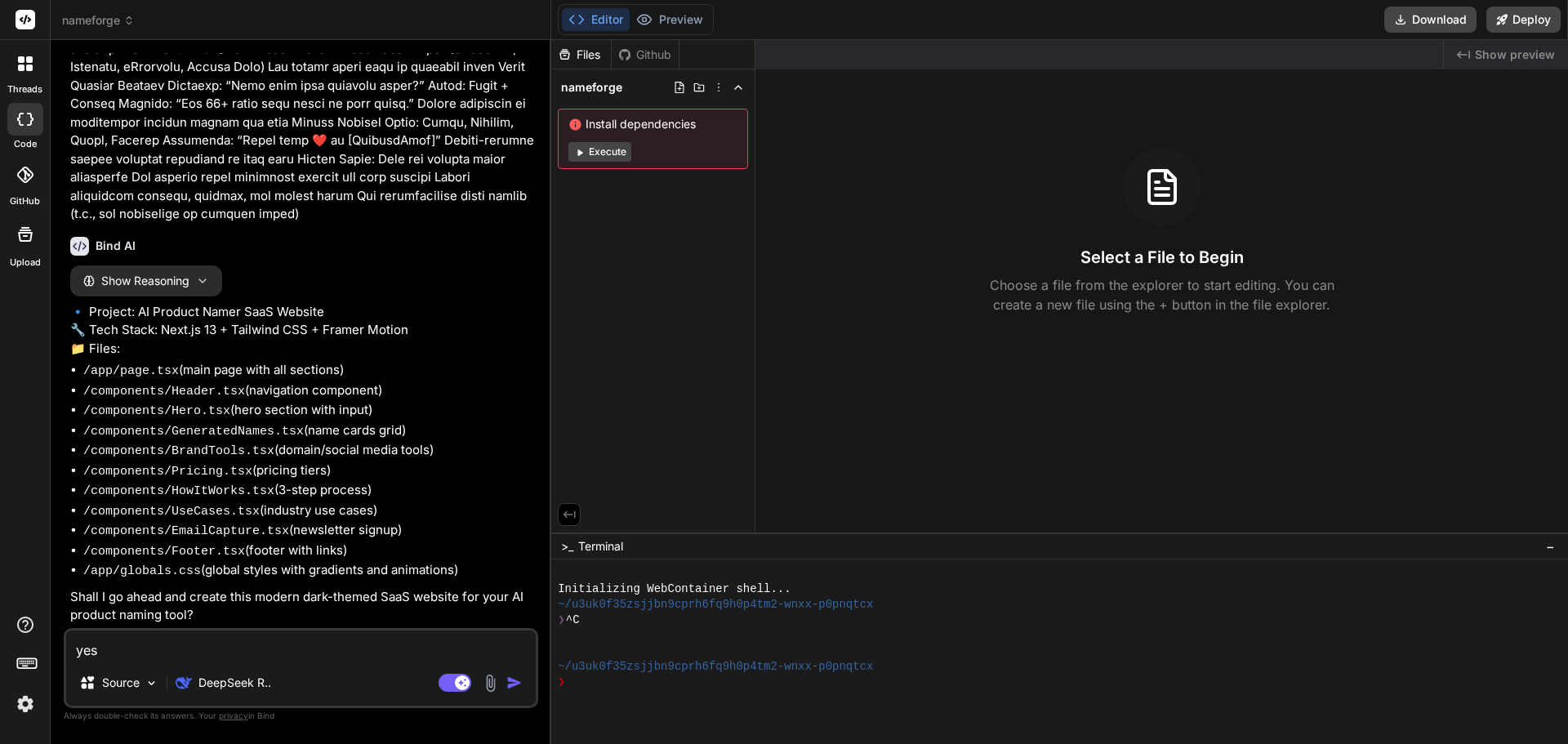
click at [510, 680] on img "button" at bounding box center [514, 683] width 16 height 16
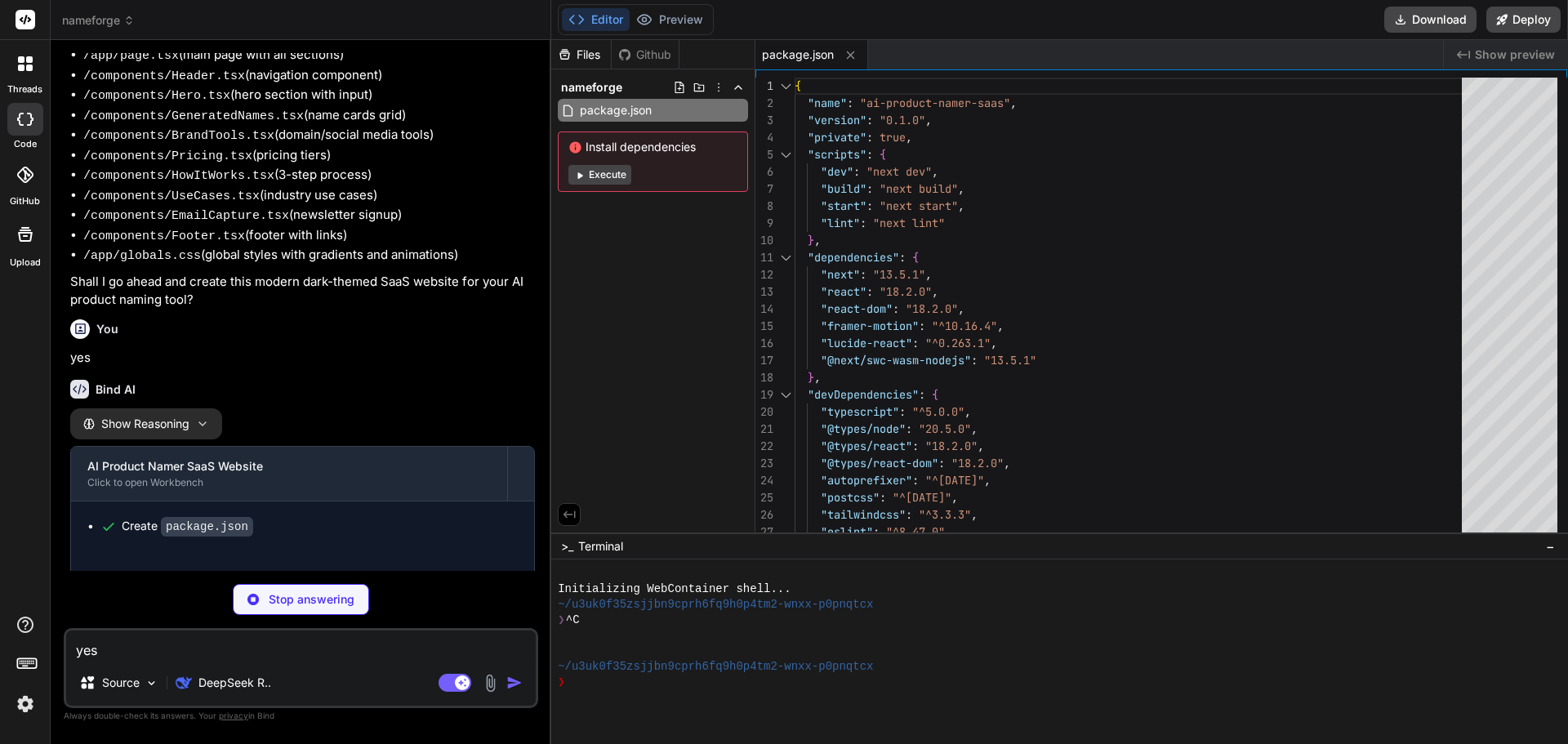
scroll to position [923, 0]
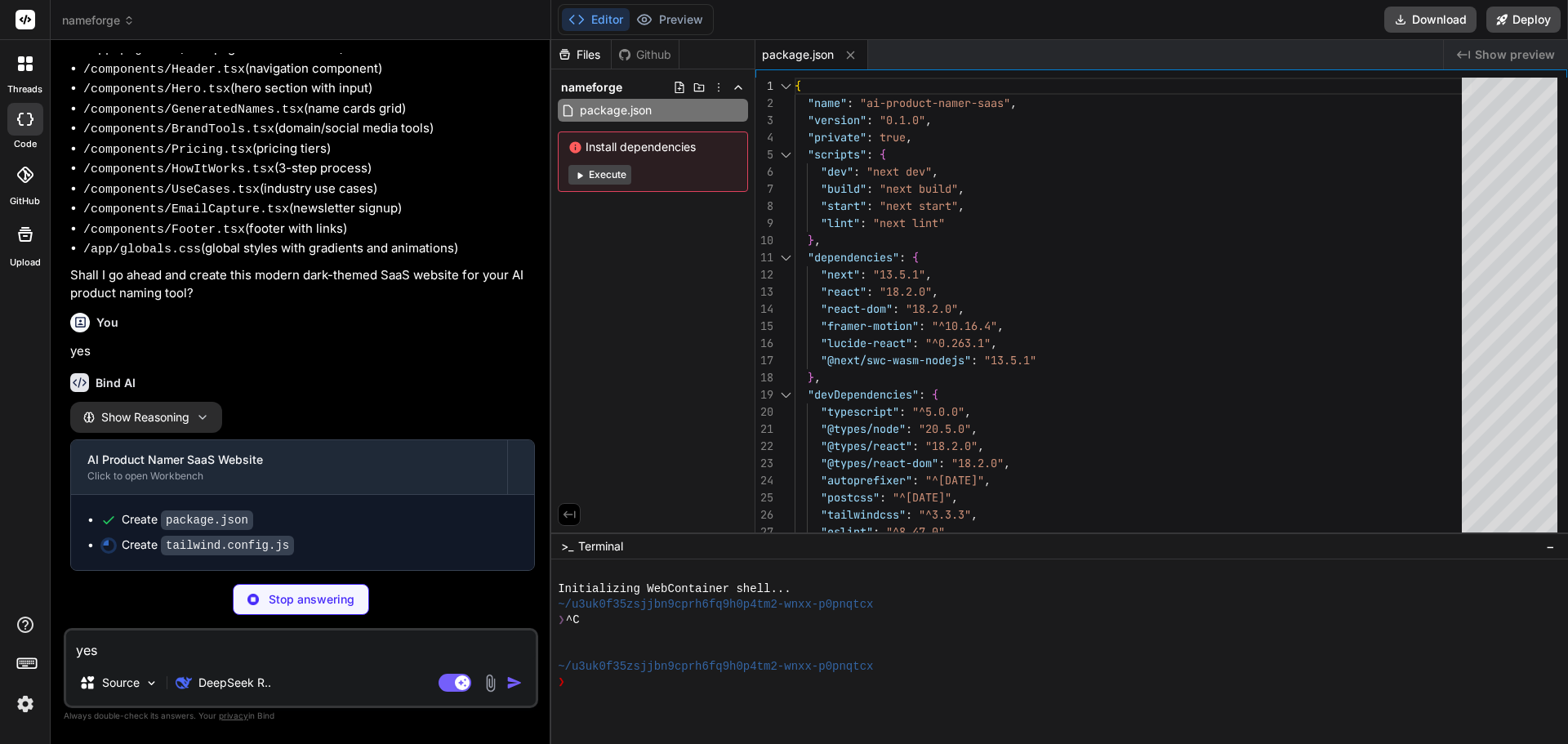
type textarea "x"
type textarea "'0%': { opacity: '0', transform: 'scale(0.9)' }, '100%': { opacity: '1', transf…"
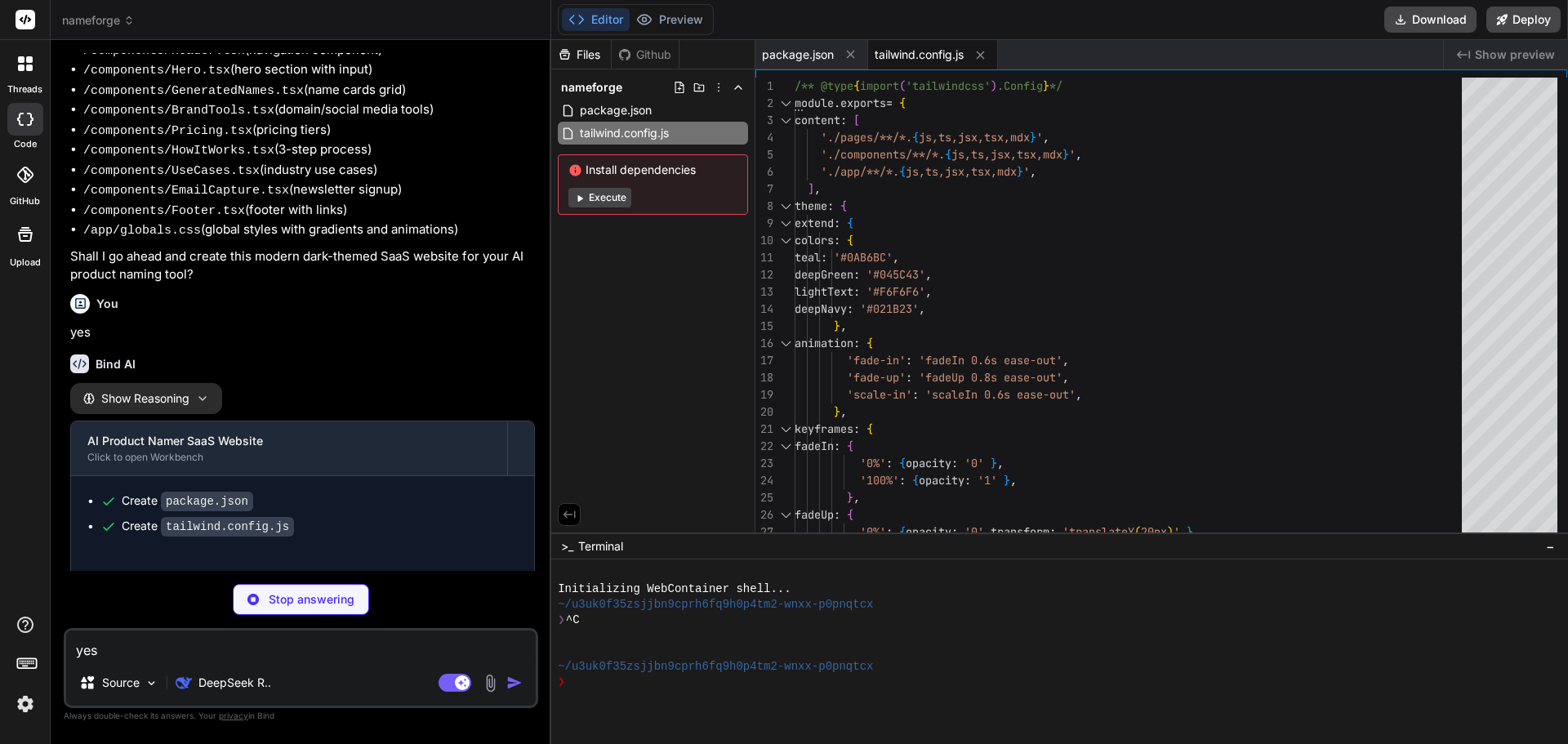
scroll to position [949, 0]
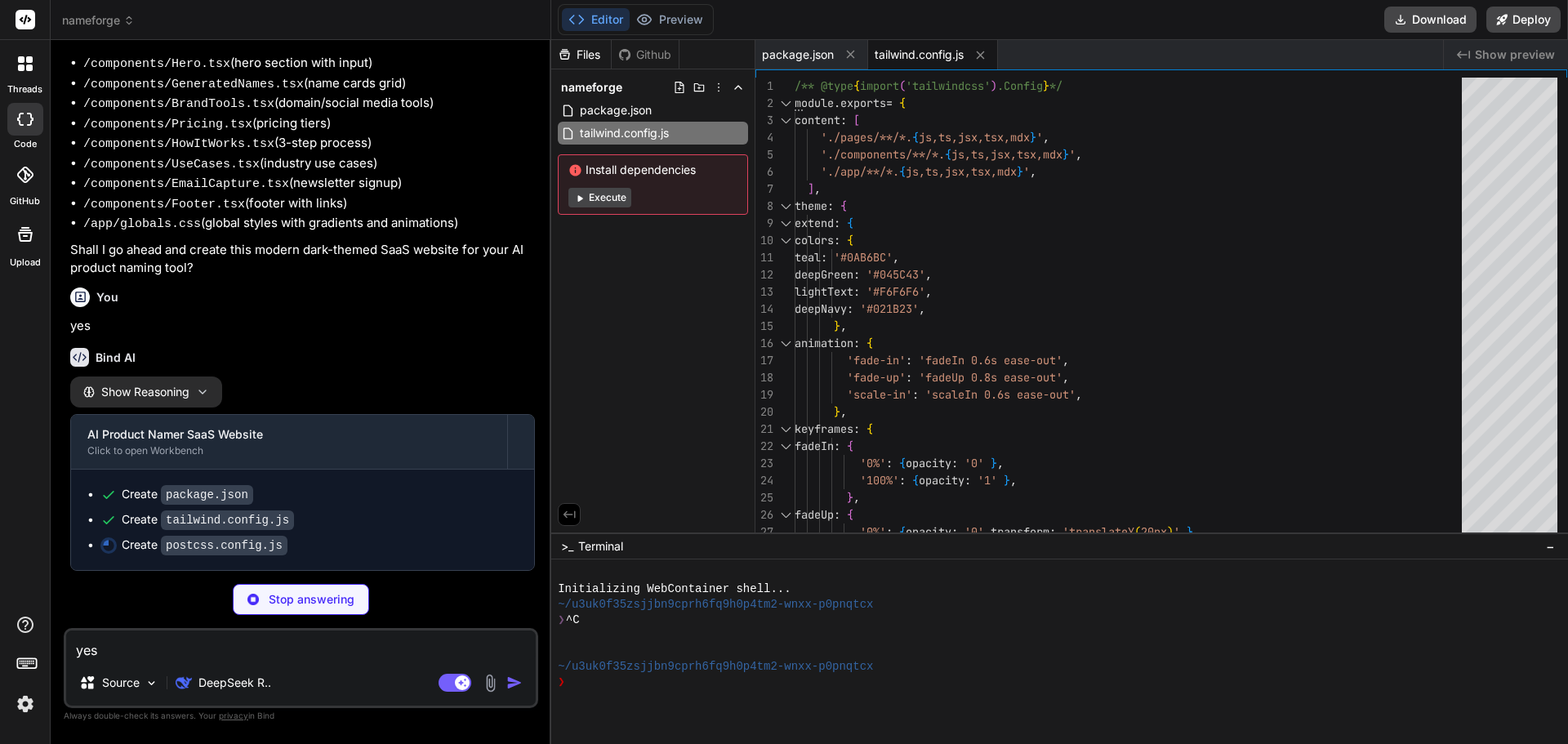
type textarea "x"
type textarea "module.exports = { plugins: { tailwindcss: {}, autoprefixer: {}, }, }"
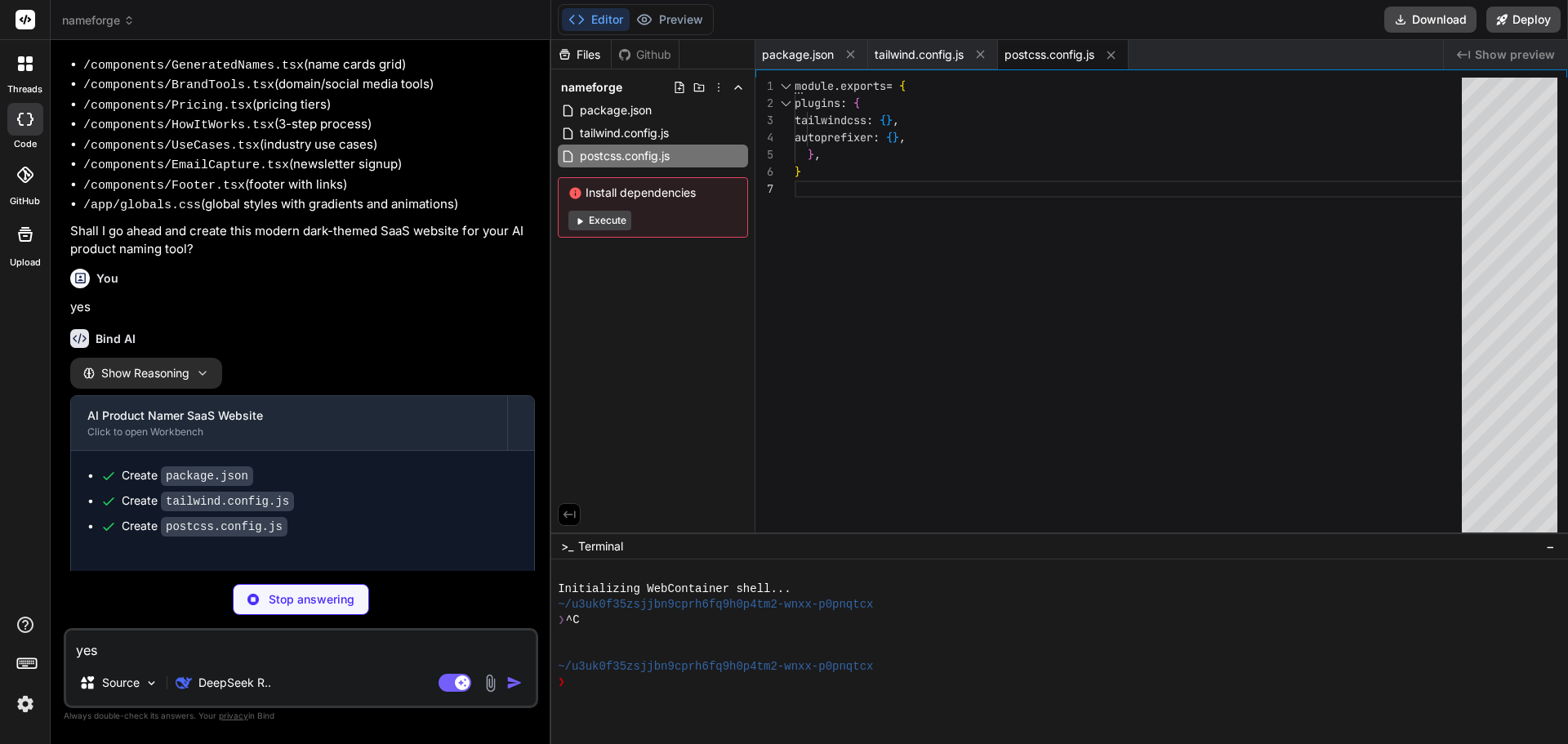
scroll to position [973, 0]
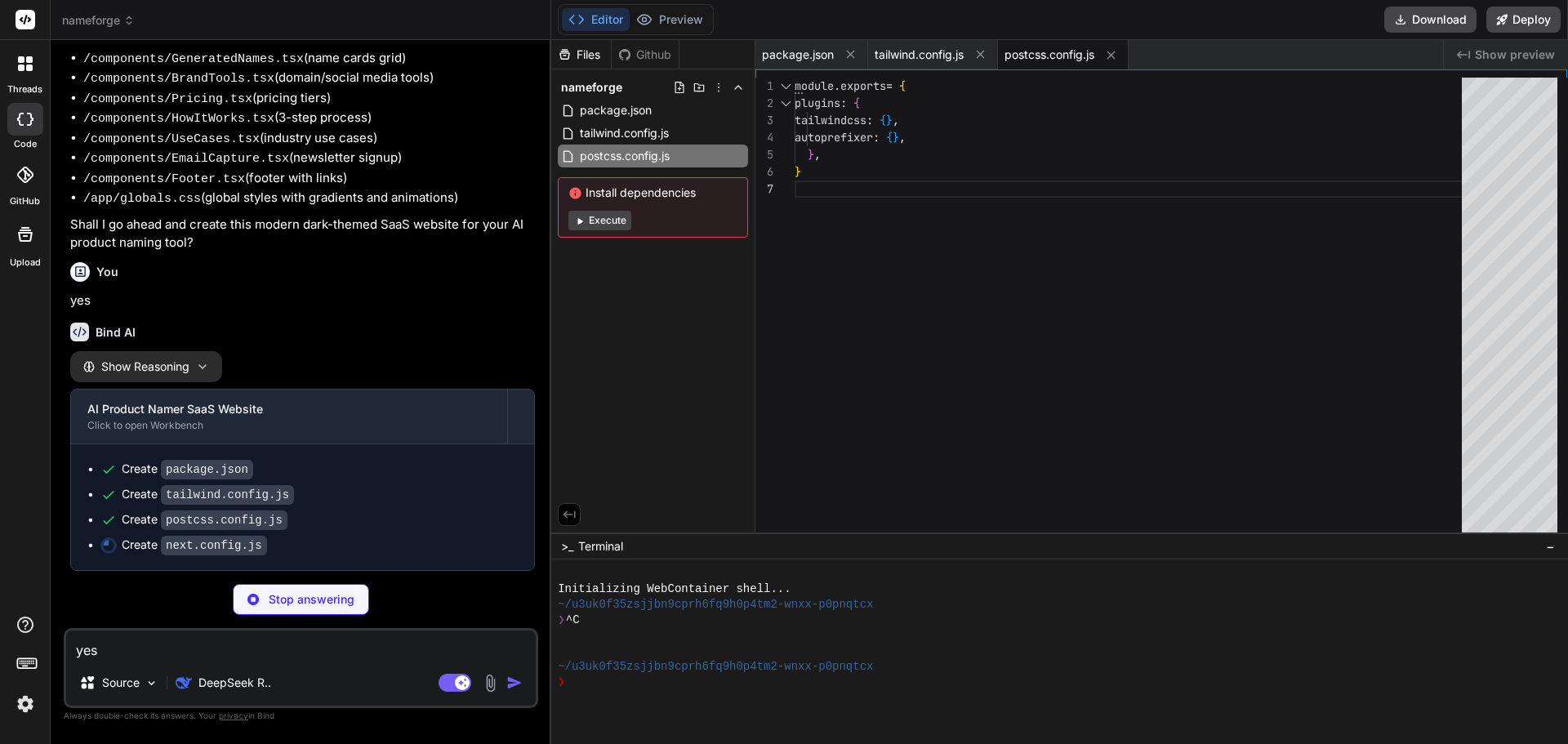
type textarea "x"
type textarea "/** @type {import('next').NextConfig} */ const nextConfig = { experimental: { a…"
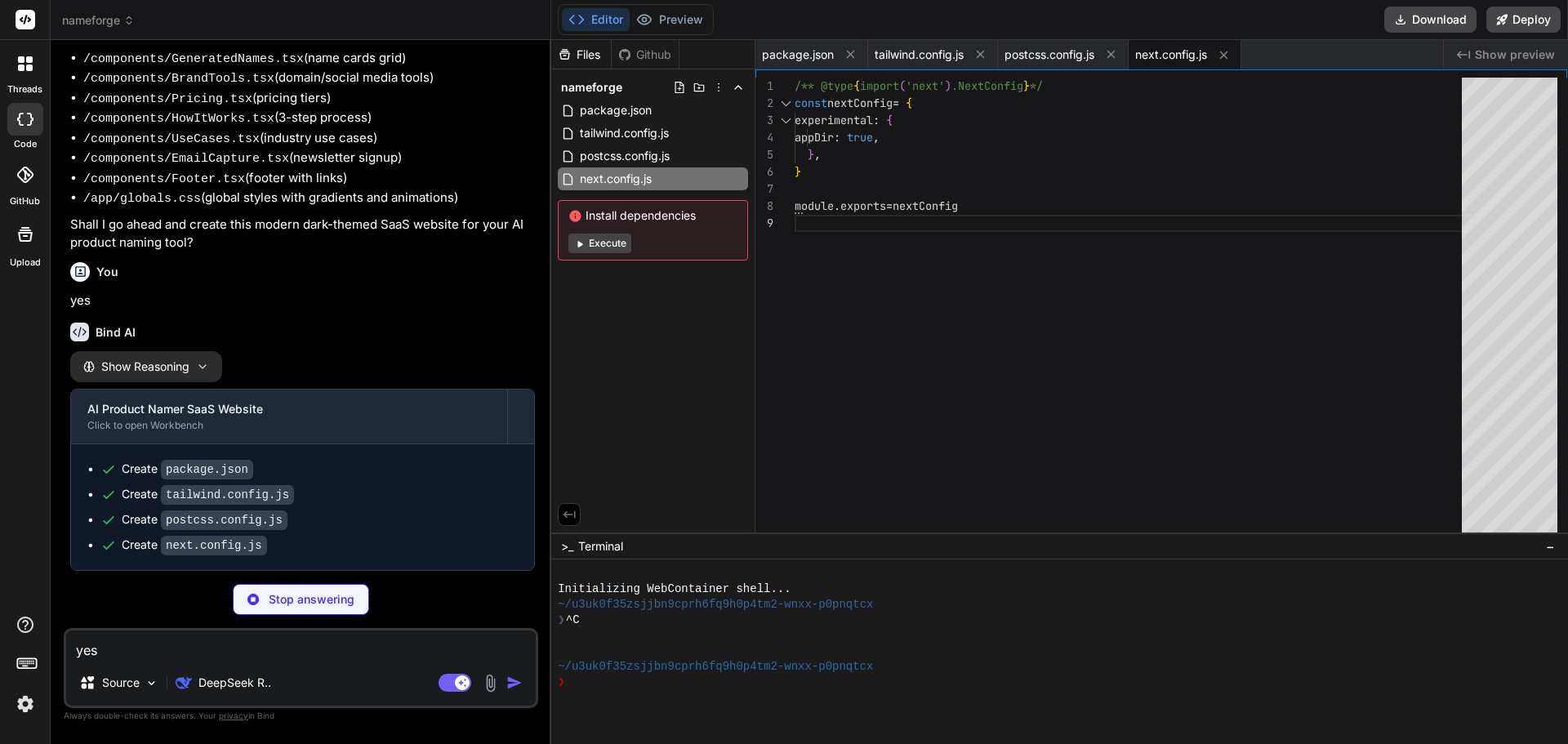
scroll to position [999, 0]
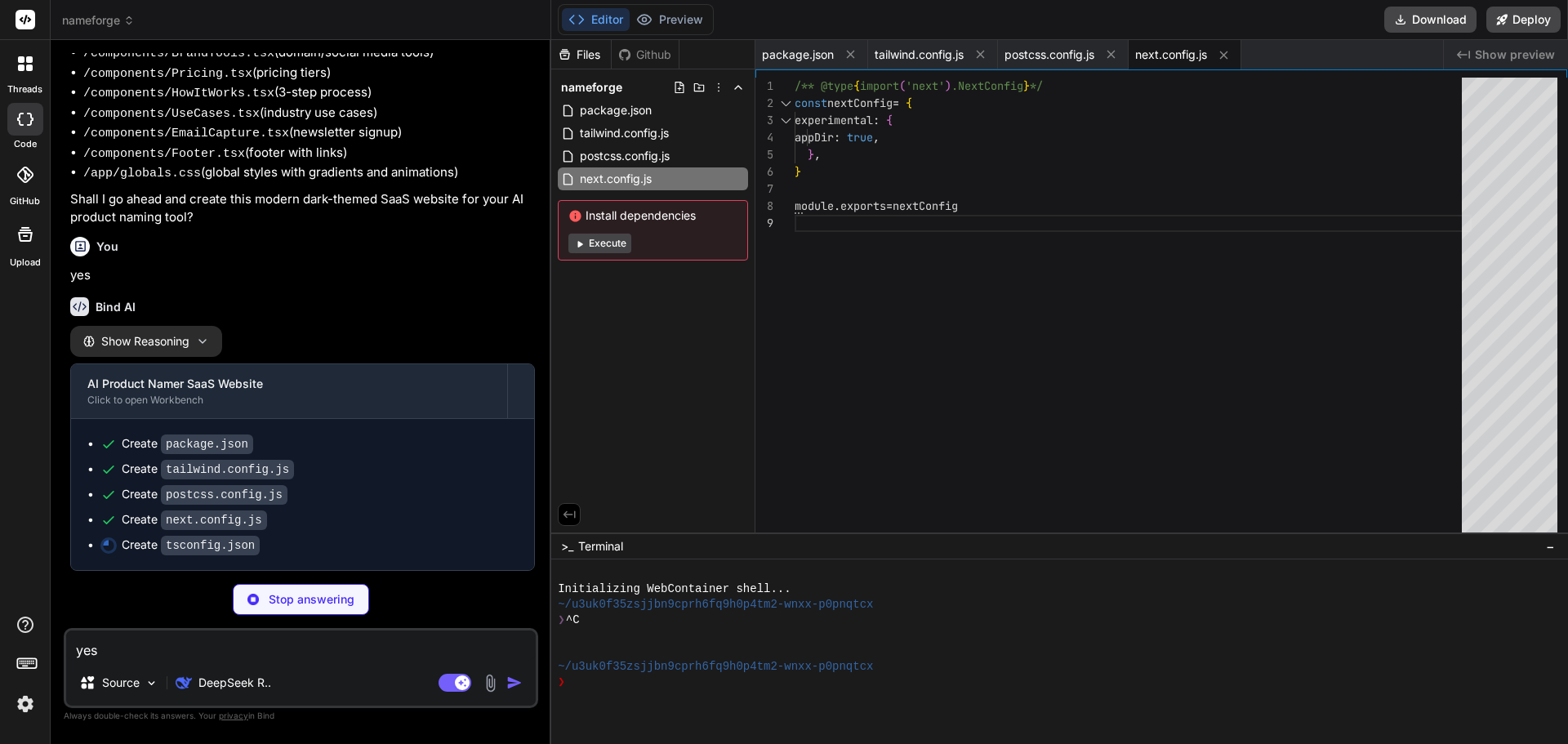
type textarea "x"
type textarea "], "baseUrl": ".", "paths": { "@/*": ["./*"] } }, "include": ["next-env.d.ts", …"
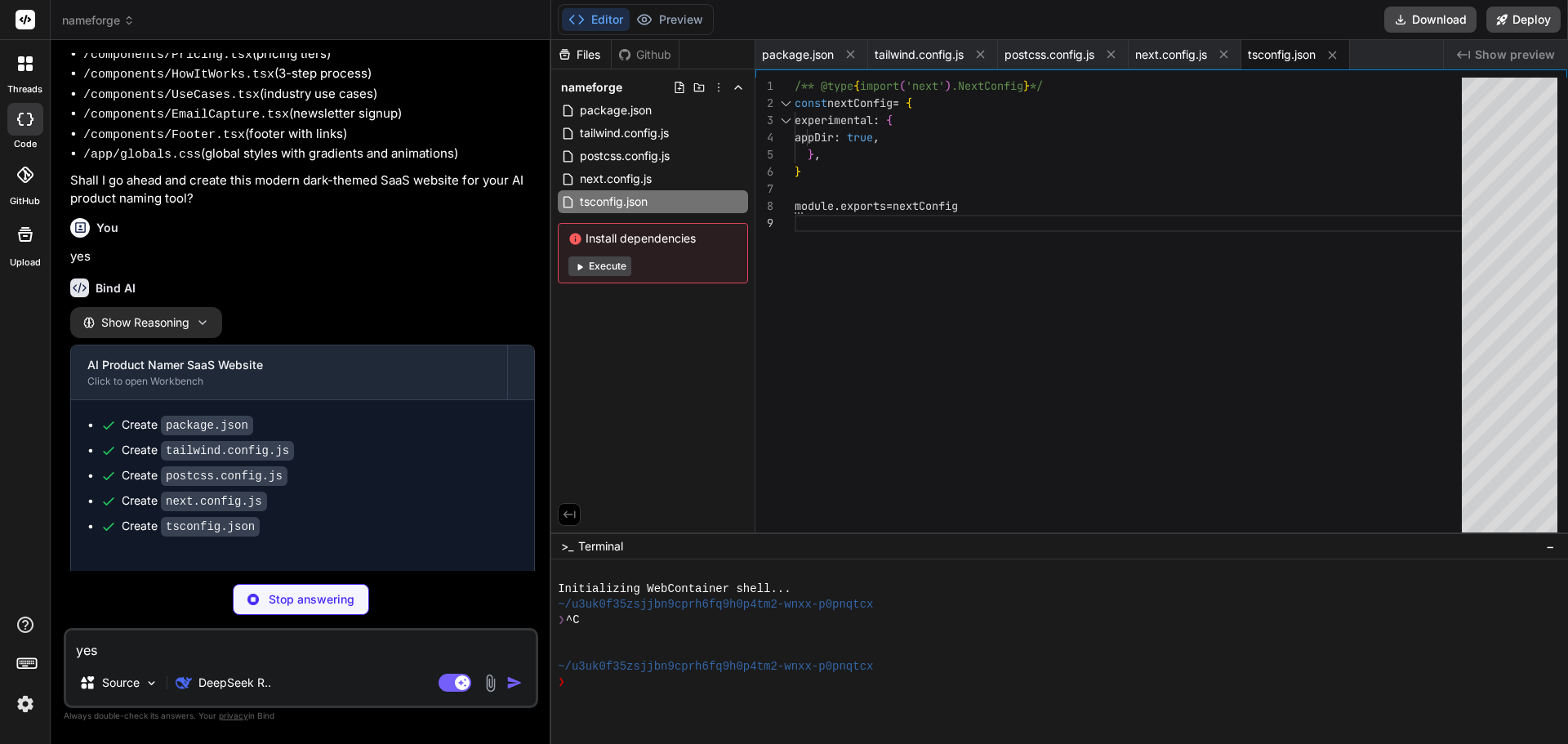
type textarea "x"
type textarea ".card-hover:hover { transform: translateY(-4px); box-shadow: 0 10px 30px rgba(1…"
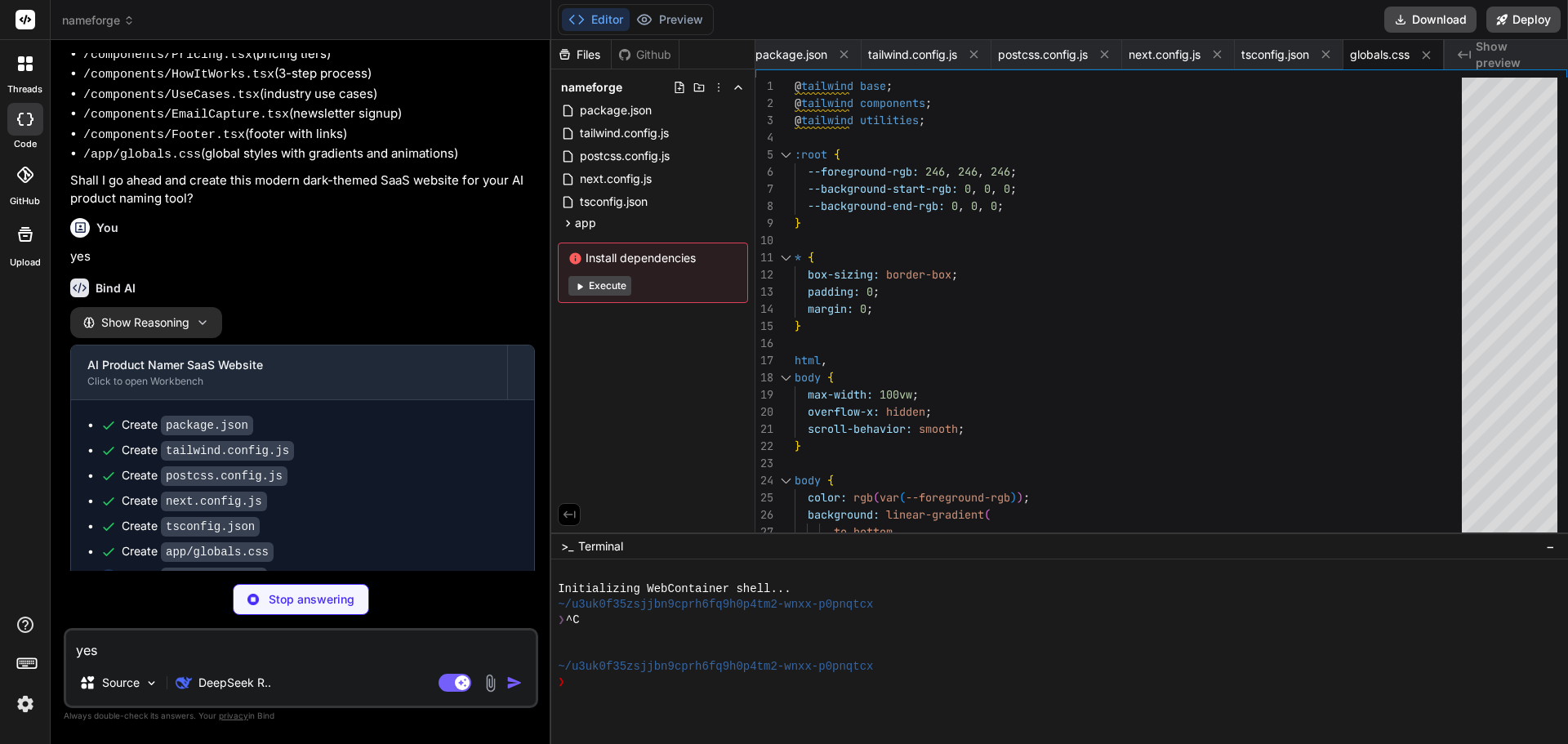
scroll to position [1049, 0]
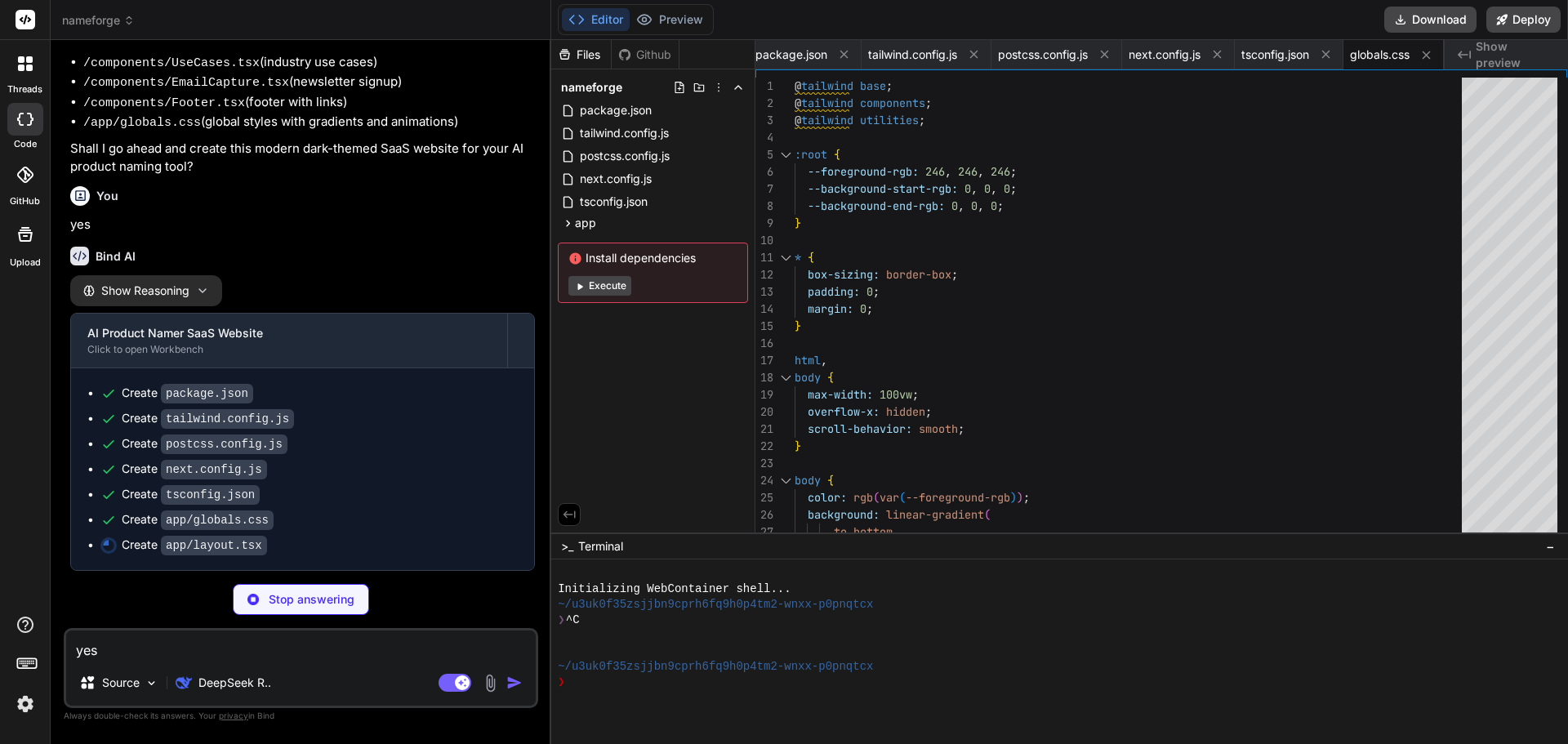
type textarea "x"
type textarea "}"
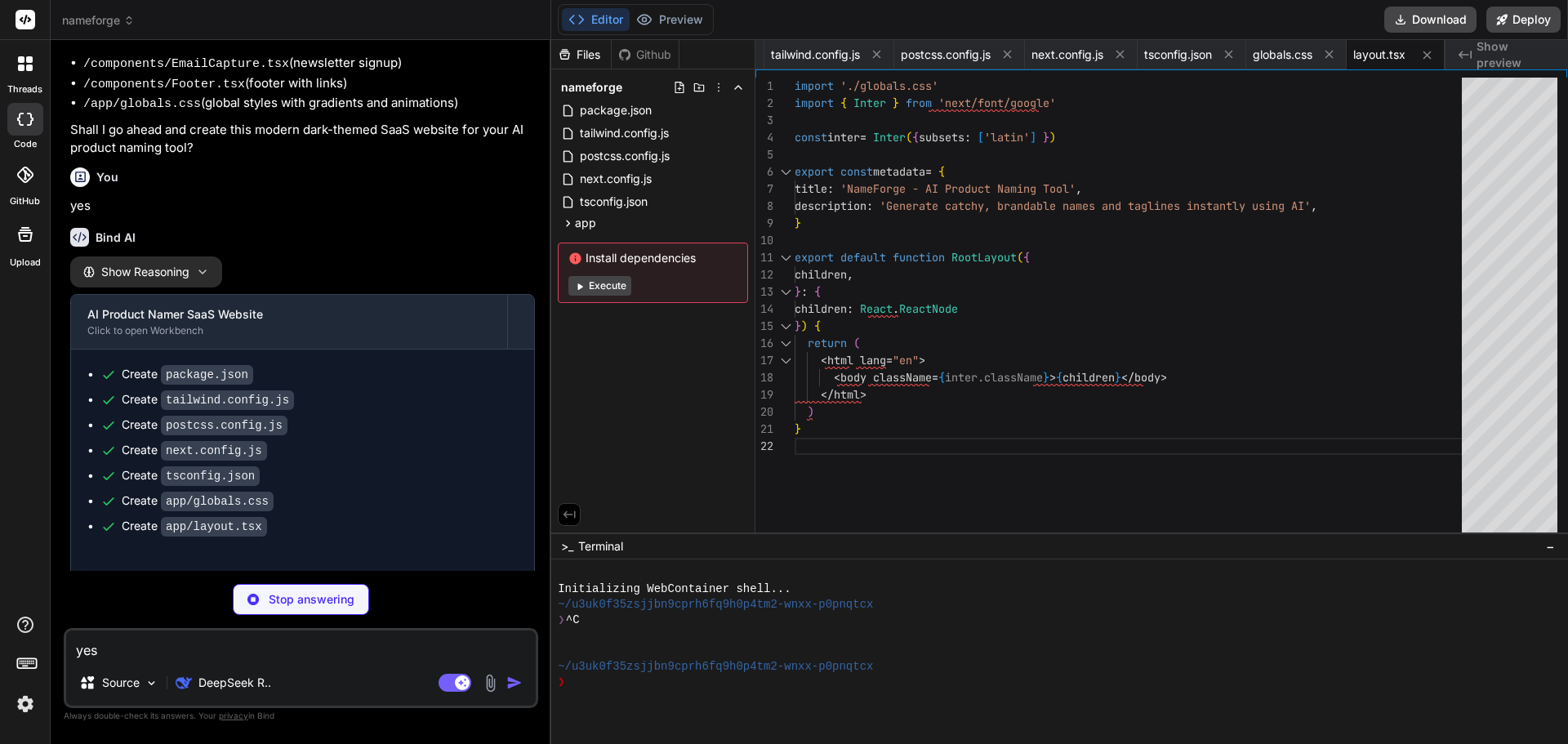
scroll to position [1075, 0]
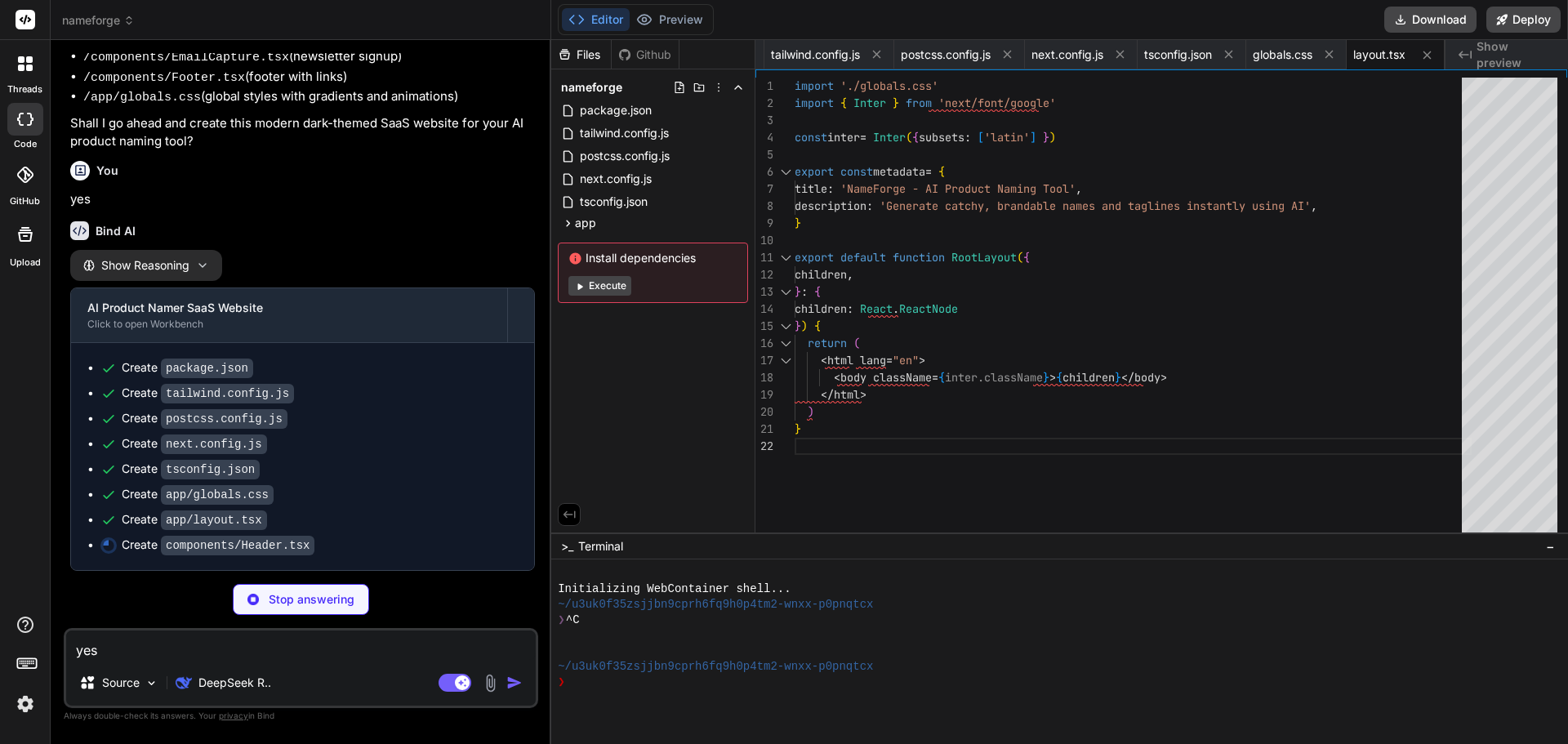
type textarea "x"
type textarea "</header> ) }"
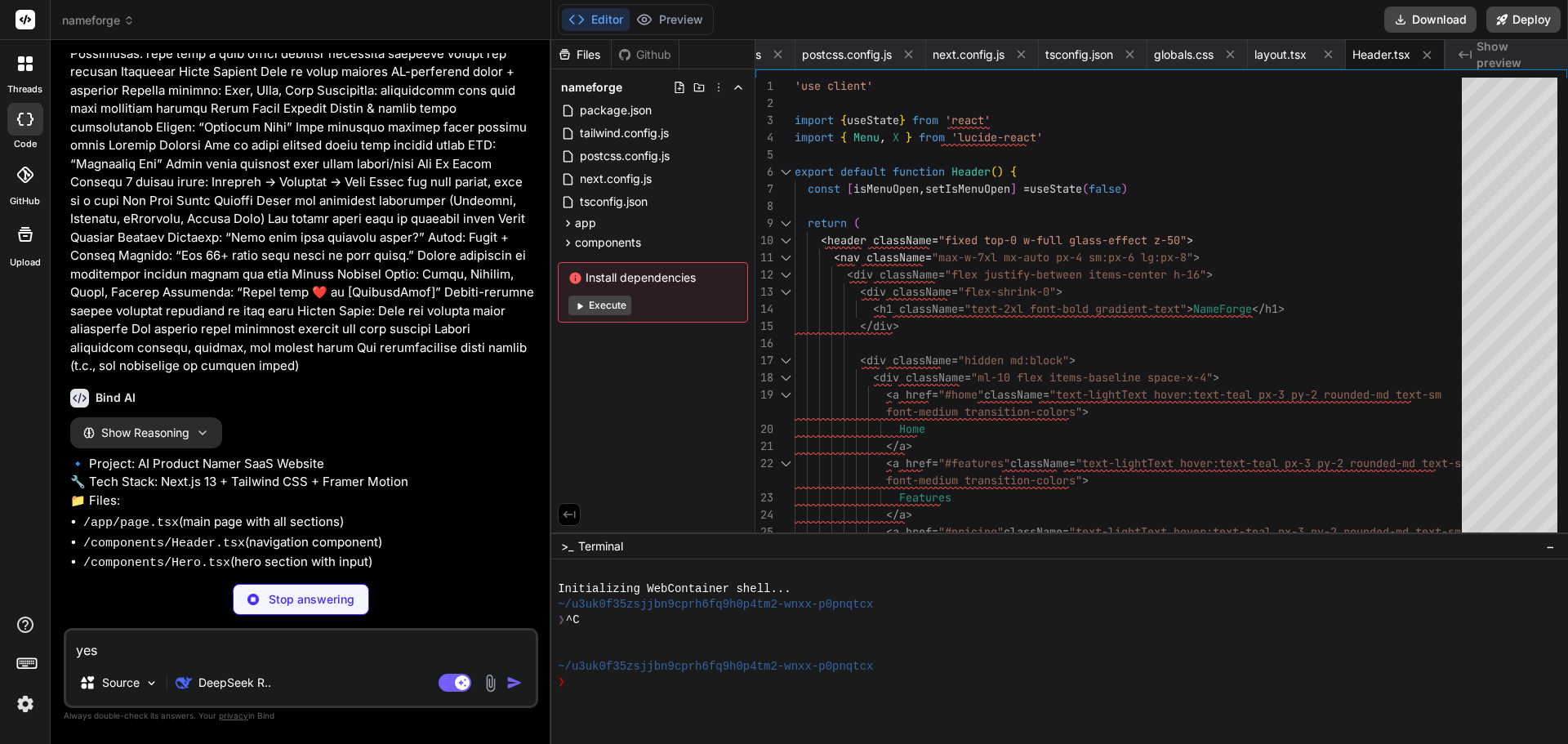
scroll to position [365, 0]
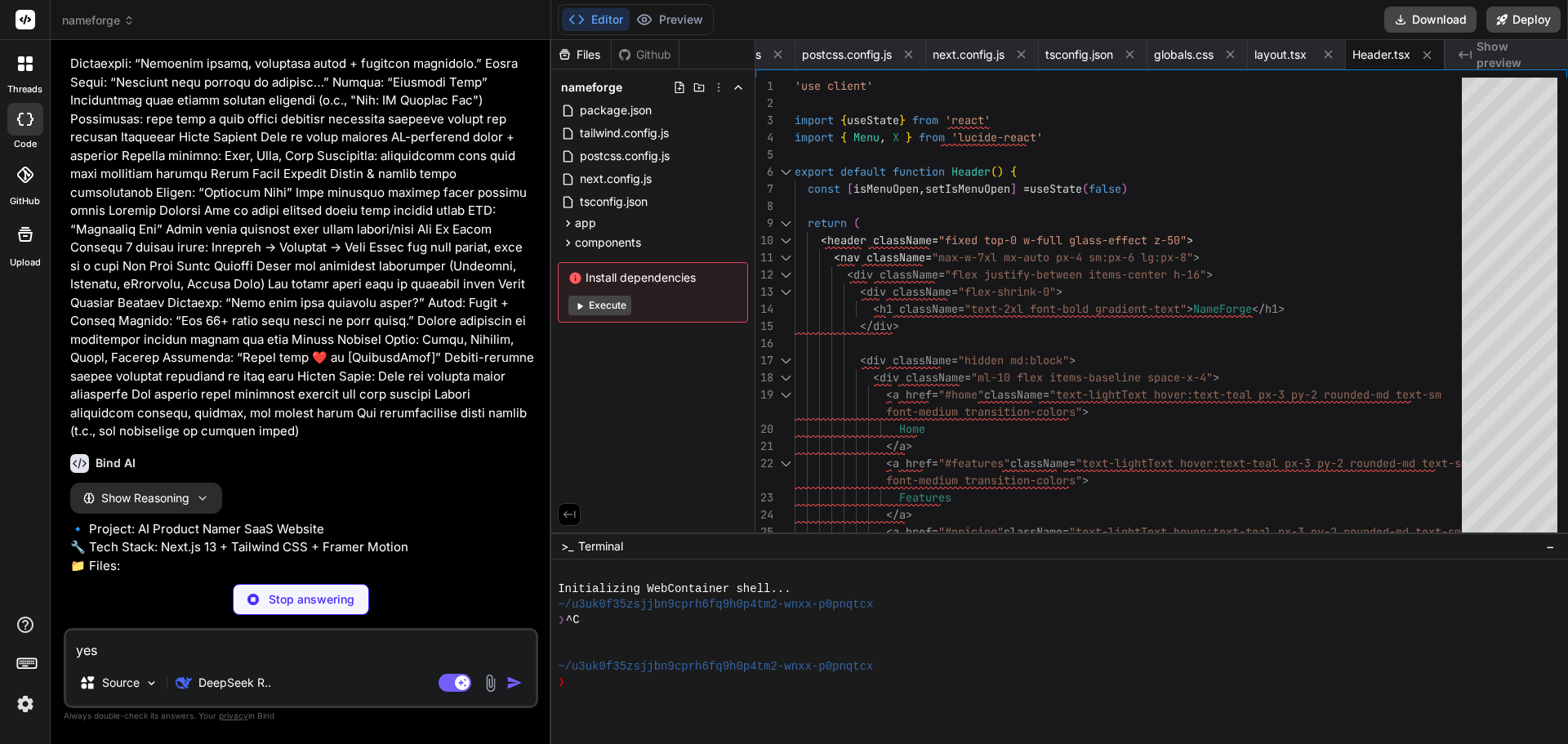
type textarea "x"
type textarea "}"
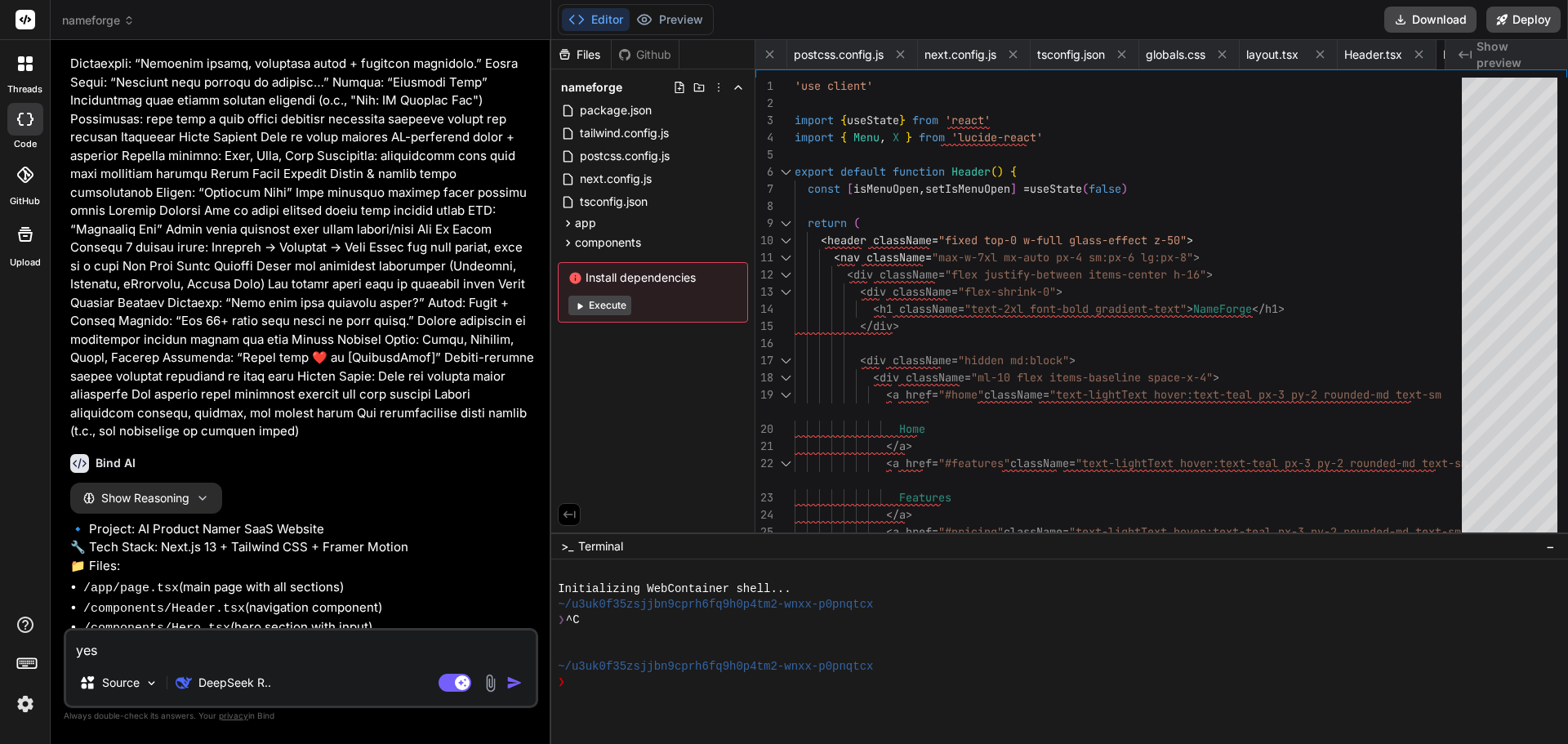
type textarea "x"
